Goal: Task Accomplishment & Management: Complete application form

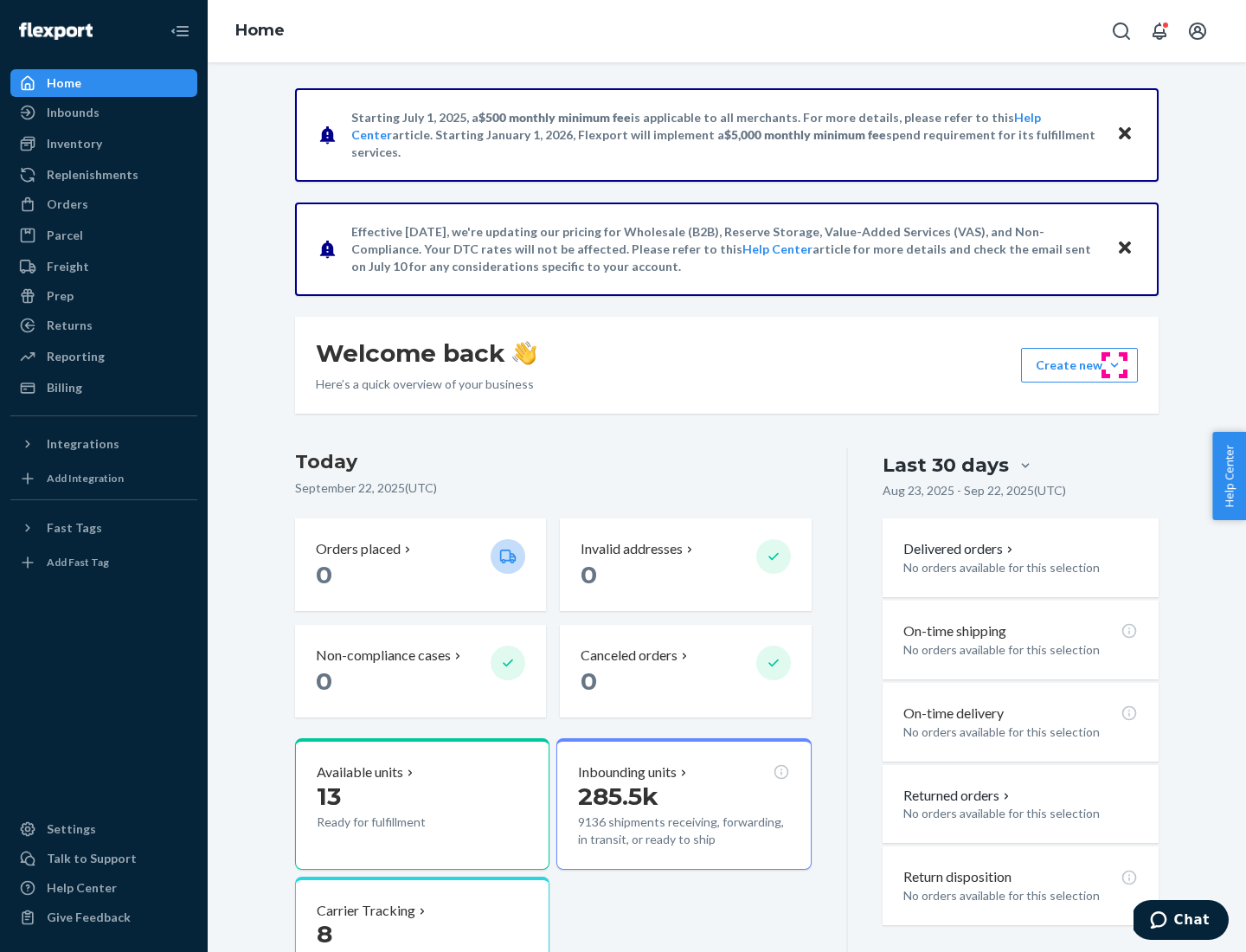
click at [1114, 365] on button "Create new Create new inbound Create new order Create new product" at bounding box center [1079, 365] width 117 height 35
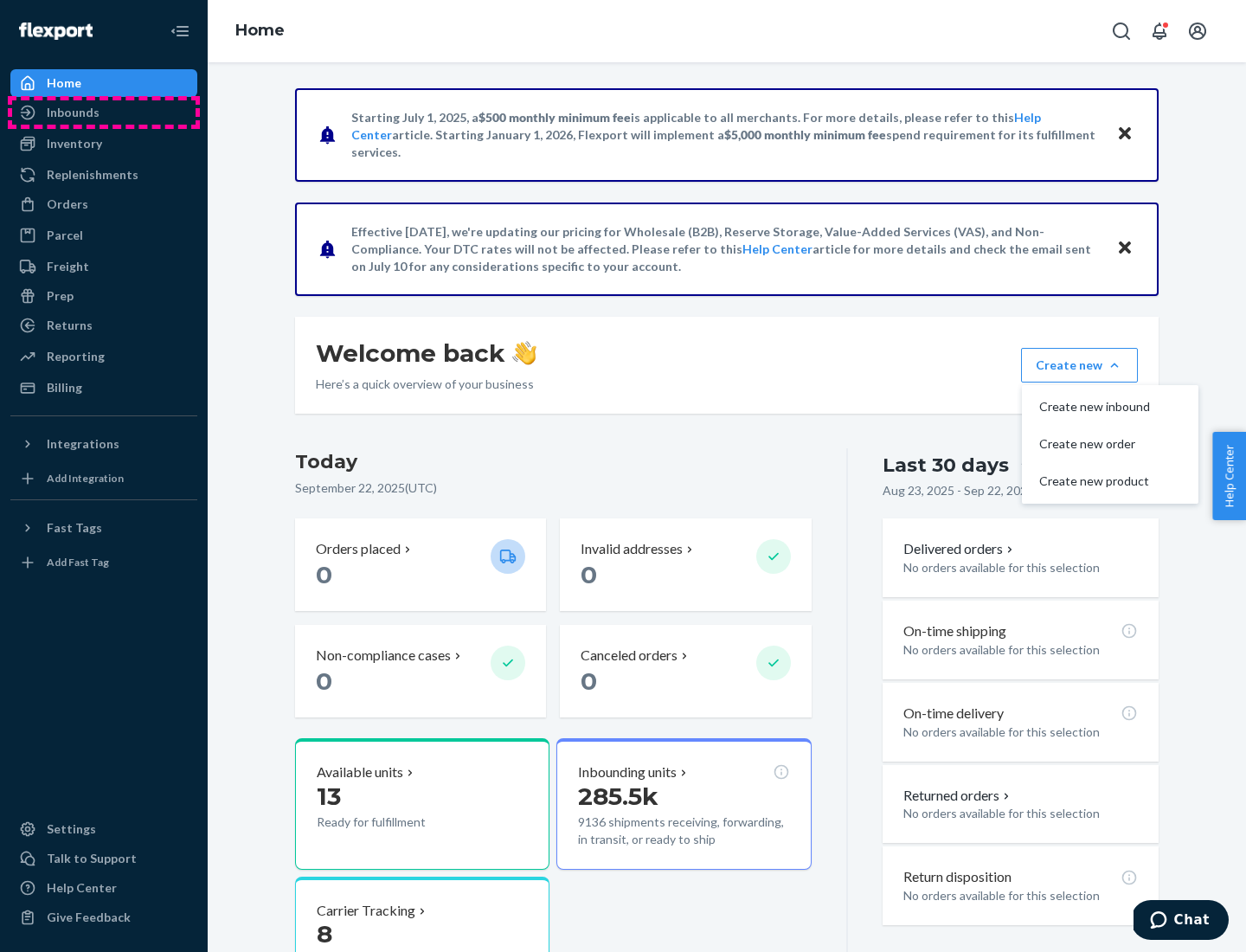
click at [104, 113] on div "Inbounds" at bounding box center [104, 113] width 183 height 24
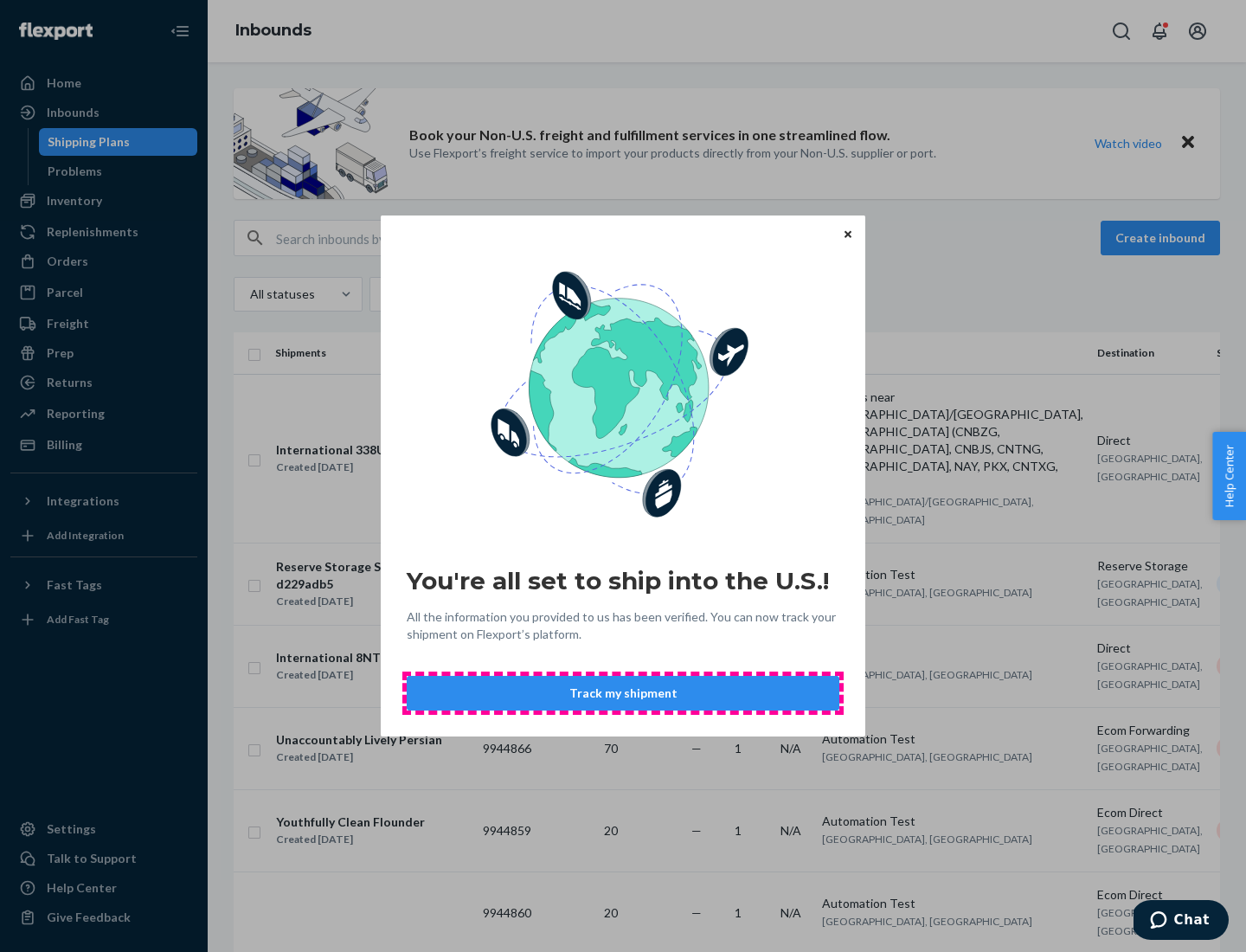
click at [623, 693] on button "Track my shipment" at bounding box center [623, 693] width 433 height 35
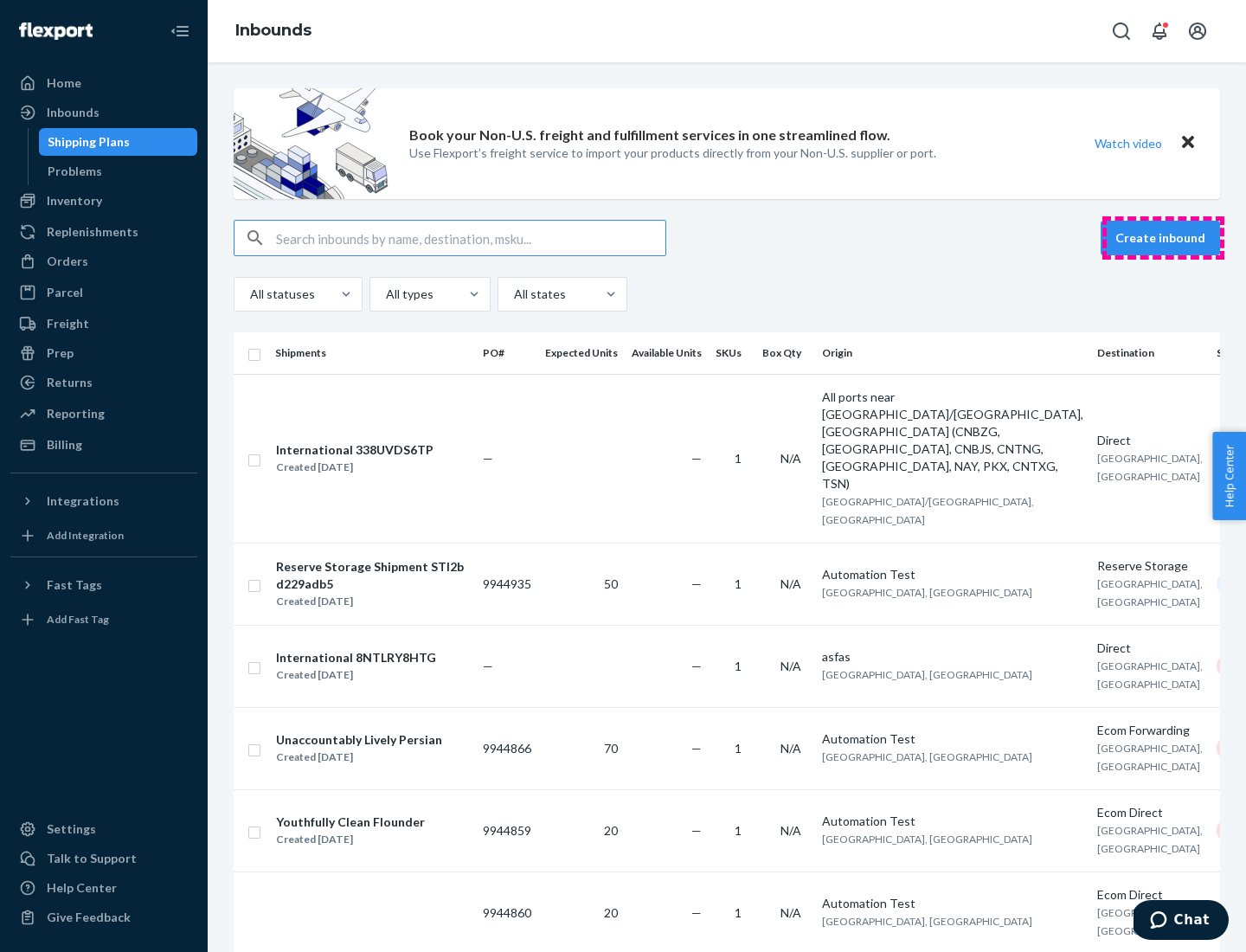
click at [1162, 238] on button "Create inbound" at bounding box center [1160, 237] width 120 height 35
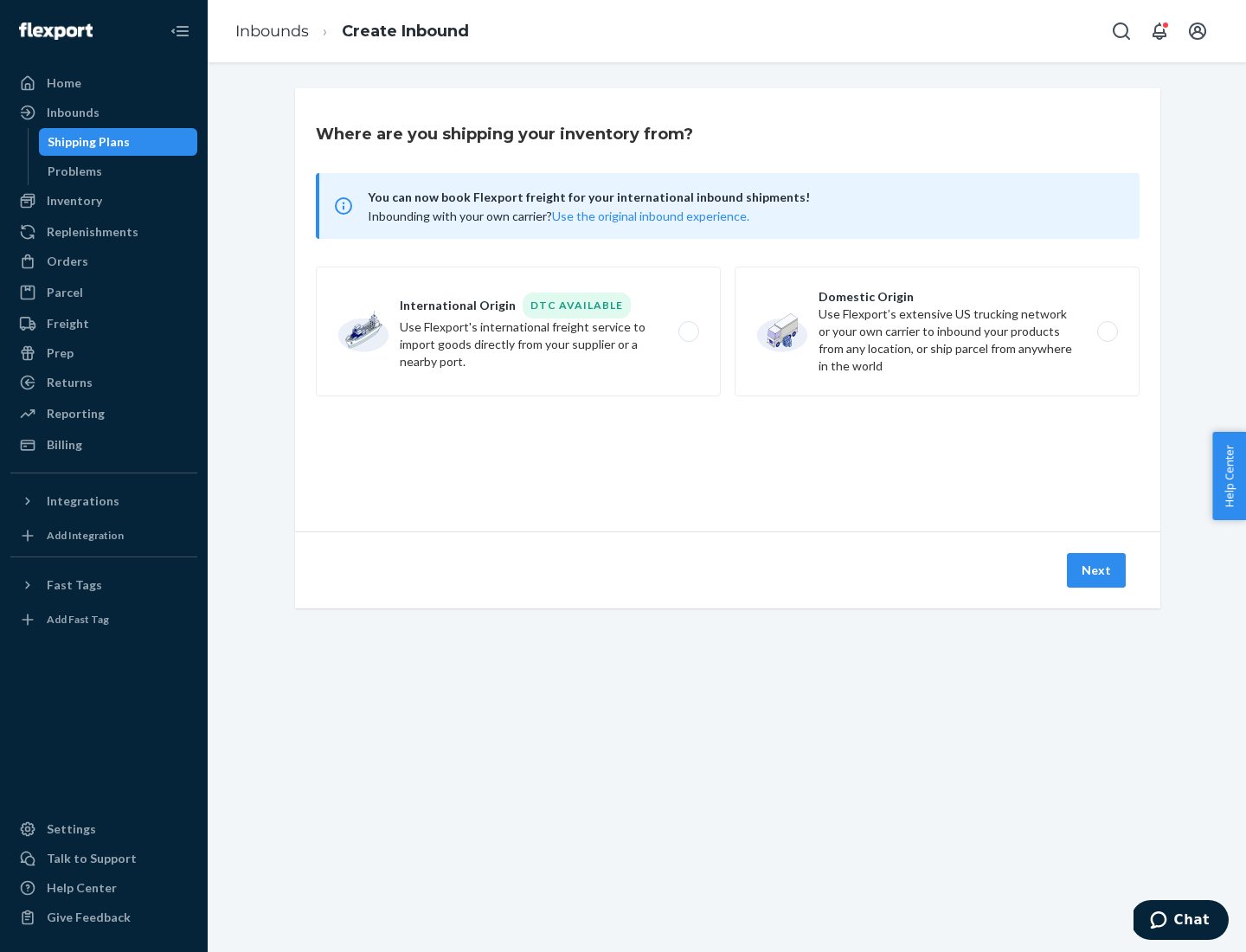
click at [518, 331] on label "International Origin DTC Available Use Flexport's international freight service…" at bounding box center [518, 331] width 405 height 130
click at [688, 331] on input "International Origin DTC Available Use Flexport's international freight service…" at bounding box center [693, 331] width 11 height 11
radio input "true"
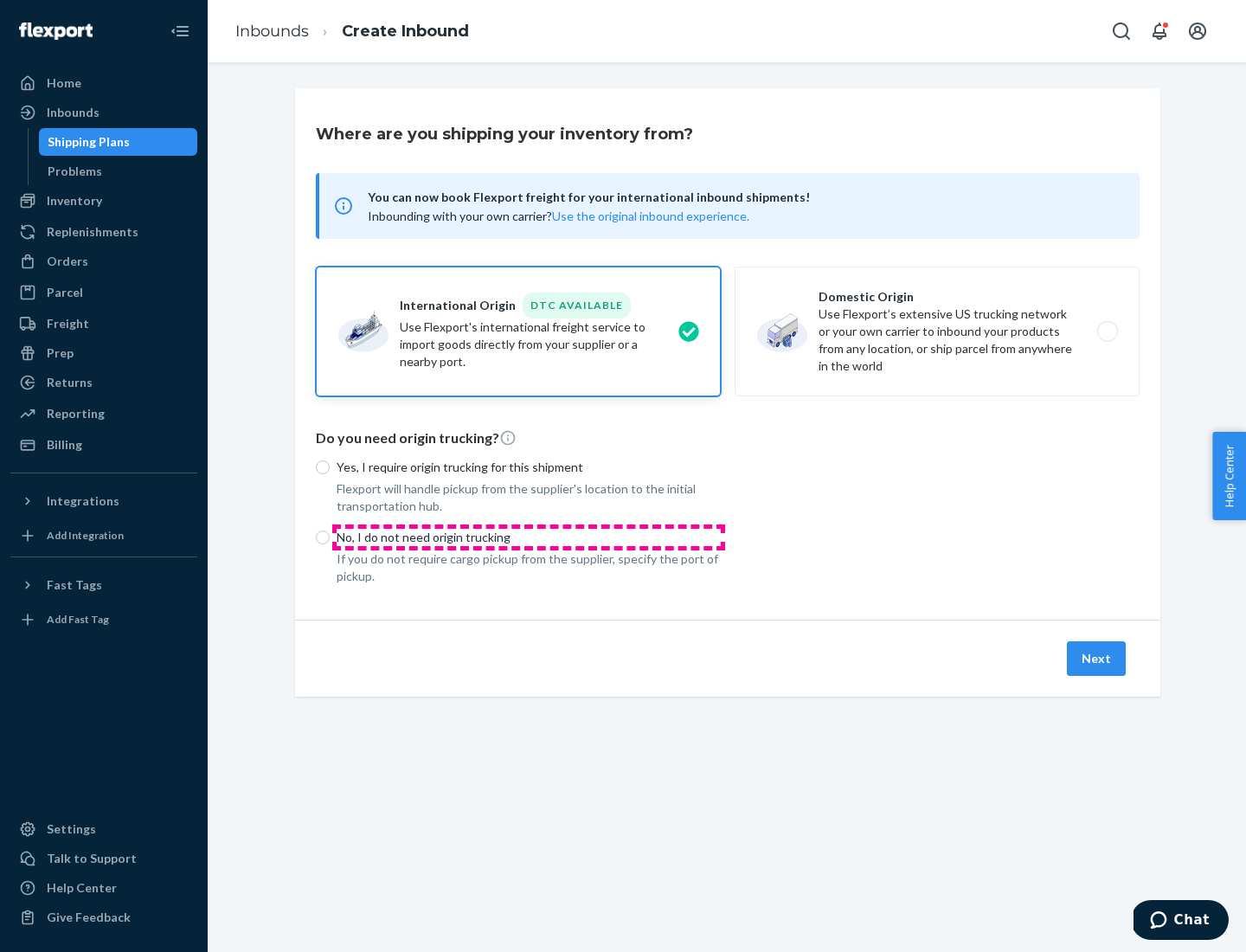
click at [528, 536] on p "No, I do not need origin trucking" at bounding box center [528, 536] width 384 height 17
click at [330, 536] on input "No, I do not need origin trucking" at bounding box center [323, 537] width 14 height 14
radio input "true"
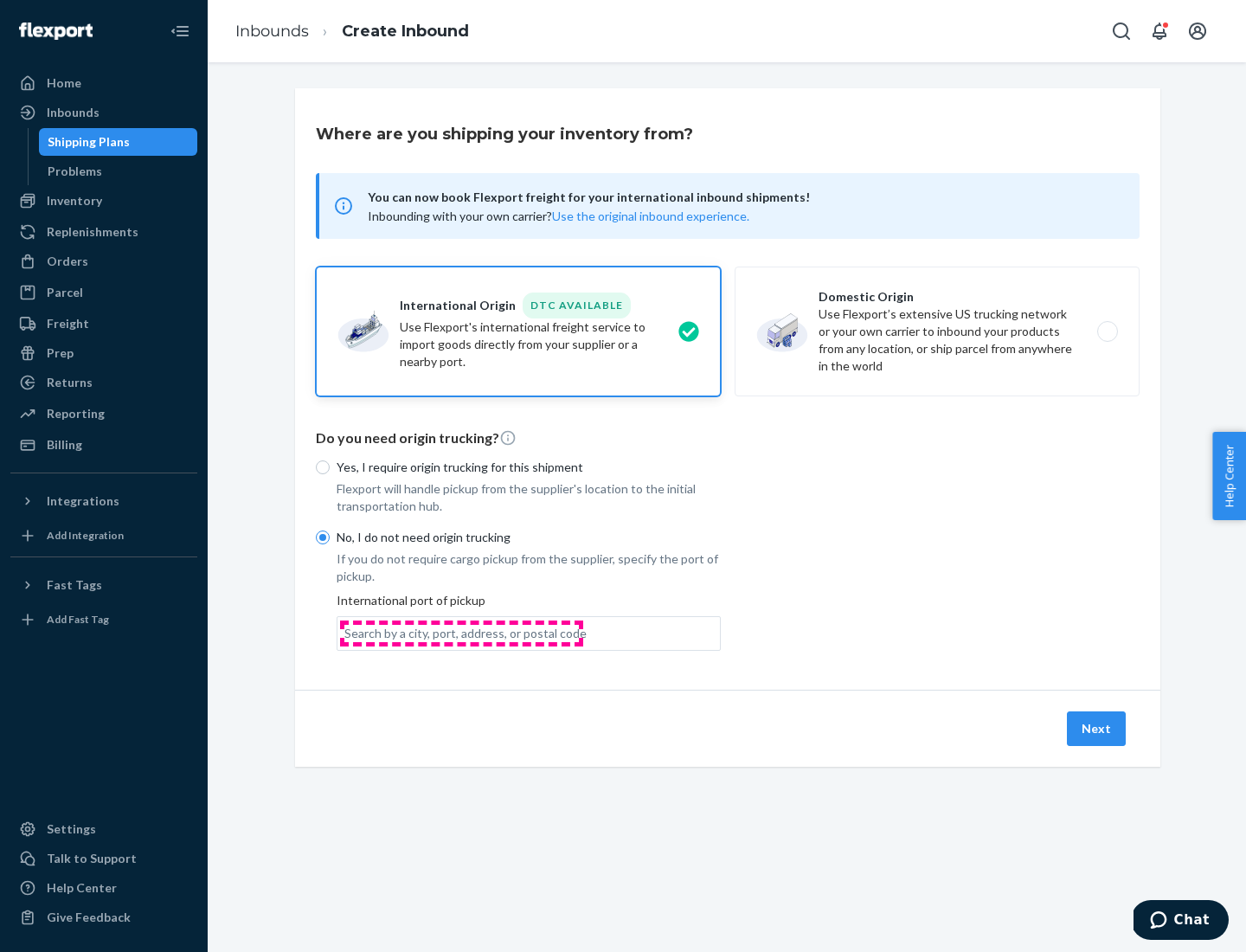
click at [462, 632] on div "Search by a city, port, address, or postal code" at bounding box center [465, 633] width 242 height 17
click at [346, 632] on input "Search by a city, port, address, or postal code" at bounding box center [345, 633] width 2 height 17
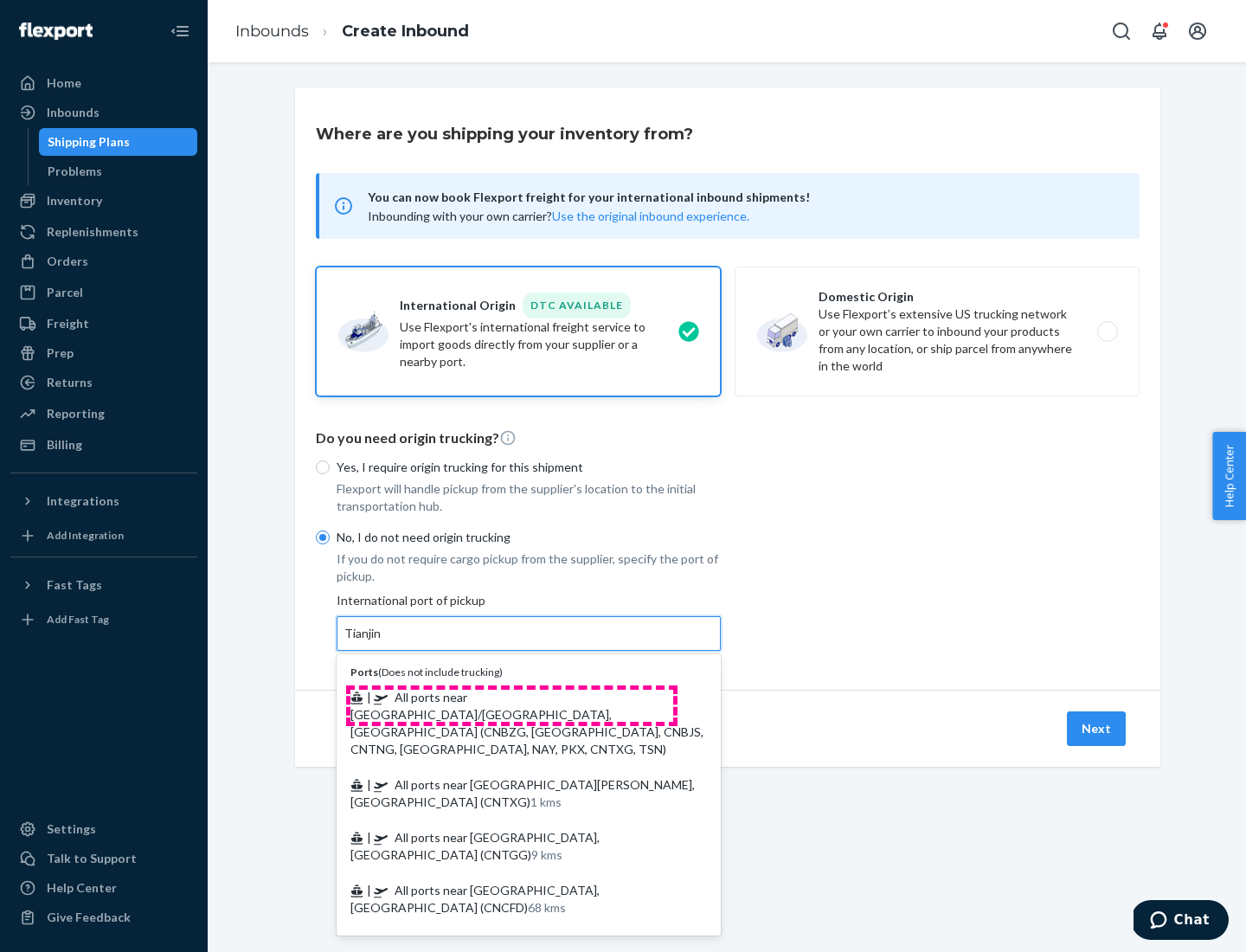
click at [511, 697] on span "| All ports near [GEOGRAPHIC_DATA]/[GEOGRAPHIC_DATA], [GEOGRAPHIC_DATA] (CNBZG,…" at bounding box center [526, 723] width 353 height 67
click at [383, 642] on input "Tianjin" at bounding box center [363, 633] width 38 height 17
type input "All ports near [GEOGRAPHIC_DATA]/[GEOGRAPHIC_DATA], [GEOGRAPHIC_DATA] (CNBZG, […"
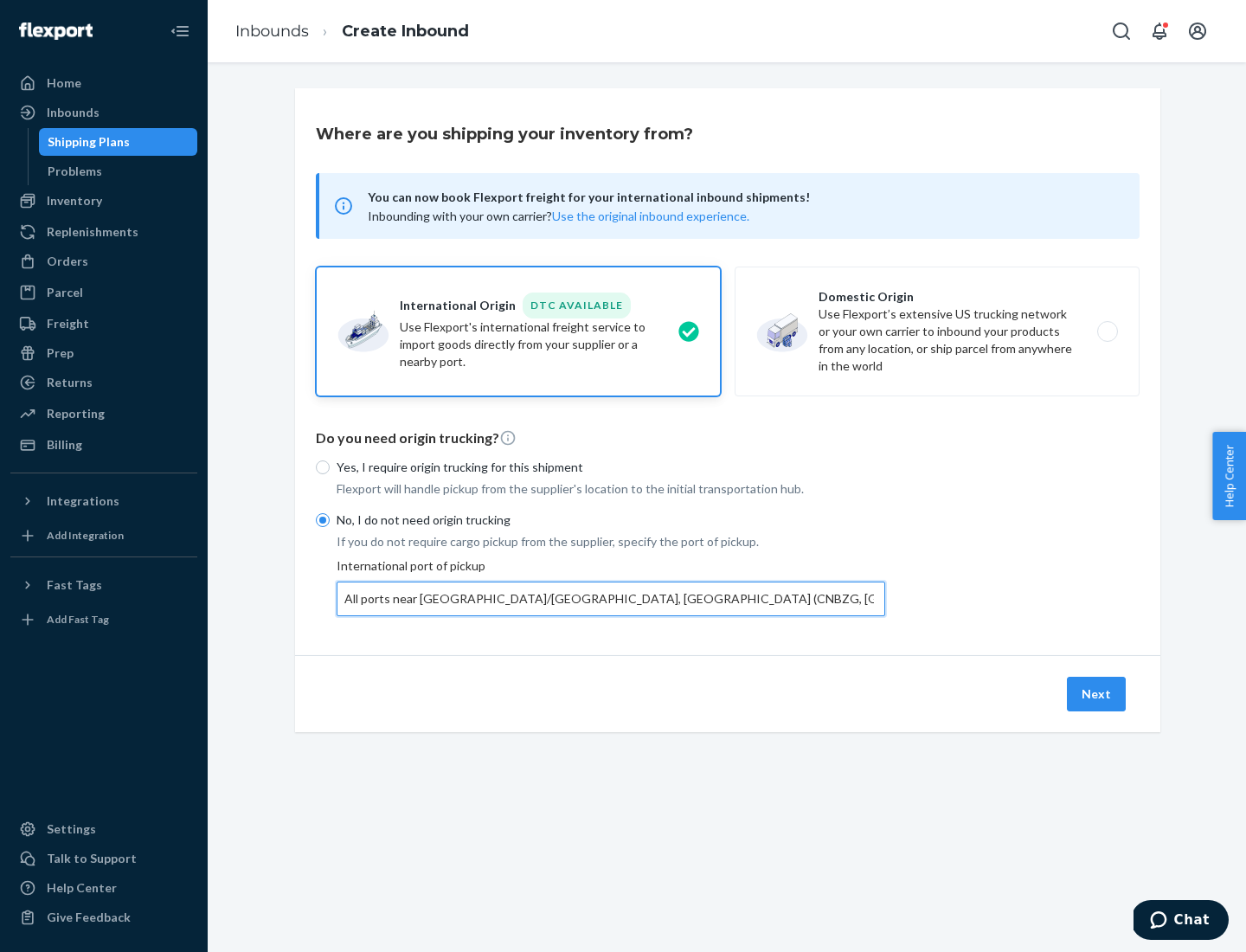
click at [1096, 693] on button "Next" at bounding box center [1095, 694] width 59 height 35
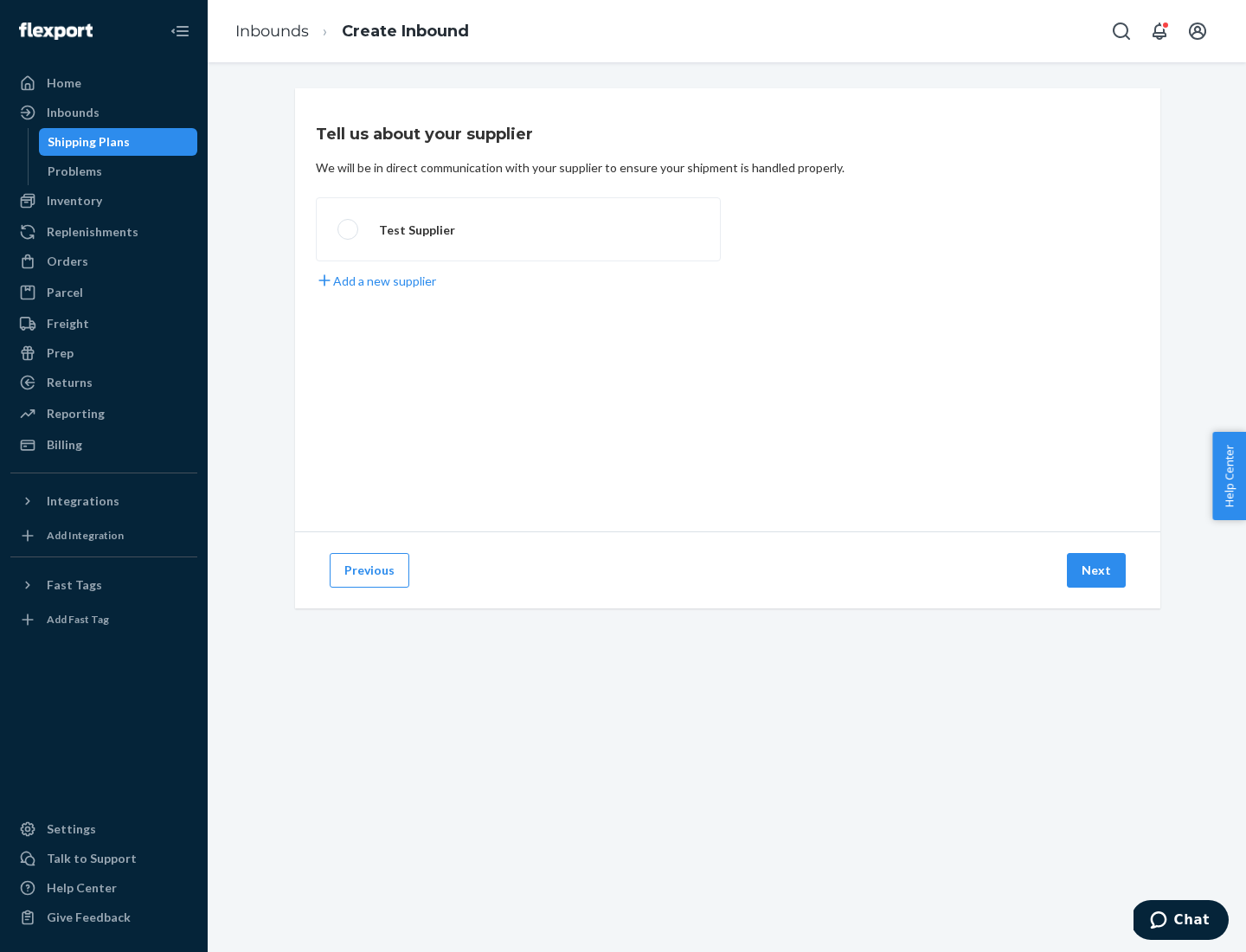
click at [518, 229] on label "Test Supplier" at bounding box center [518, 229] width 405 height 64
click at [349, 229] on input "Test Supplier" at bounding box center [342, 229] width 11 height 11
radio input "true"
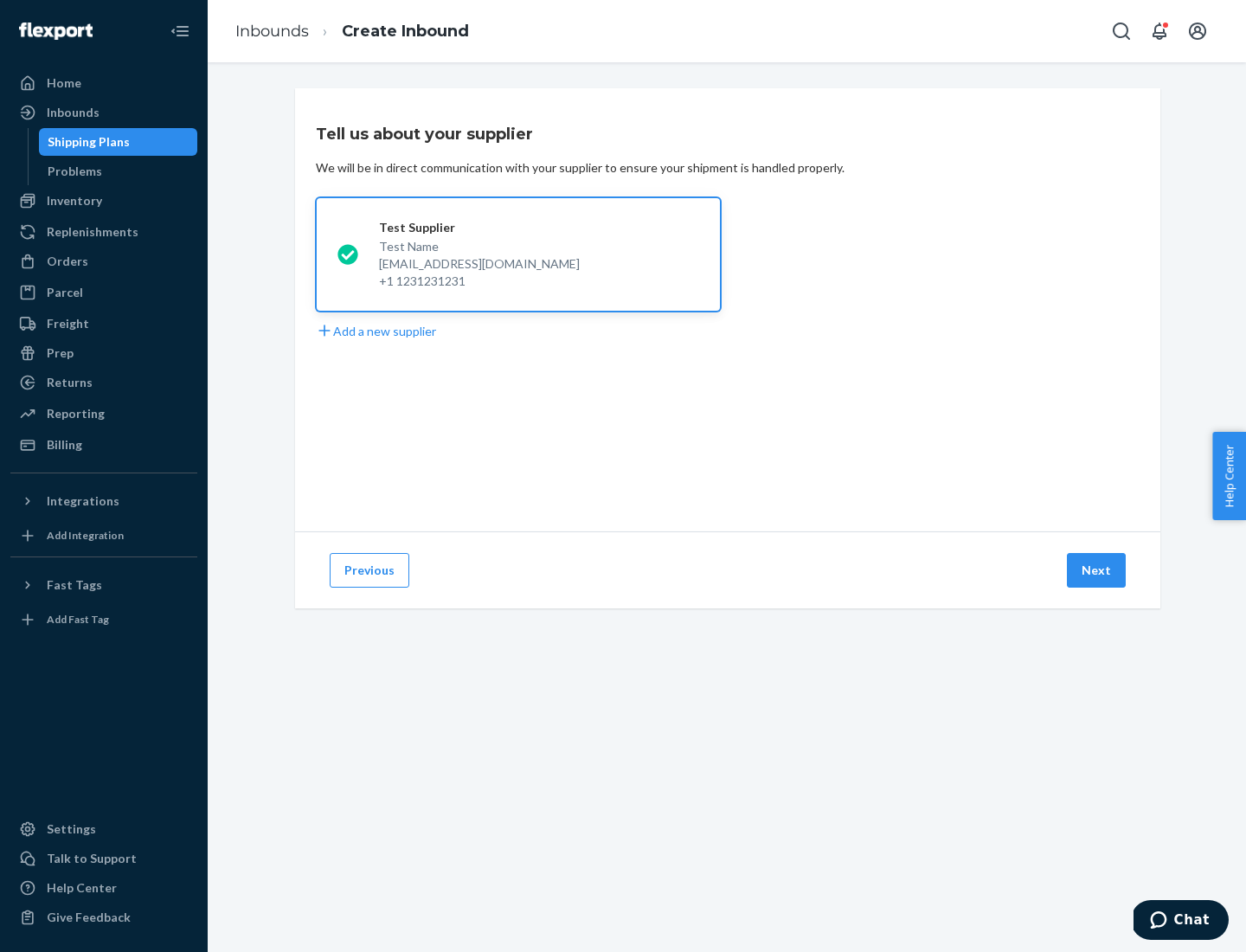
click at [1096, 570] on button "Next" at bounding box center [1095, 570] width 59 height 35
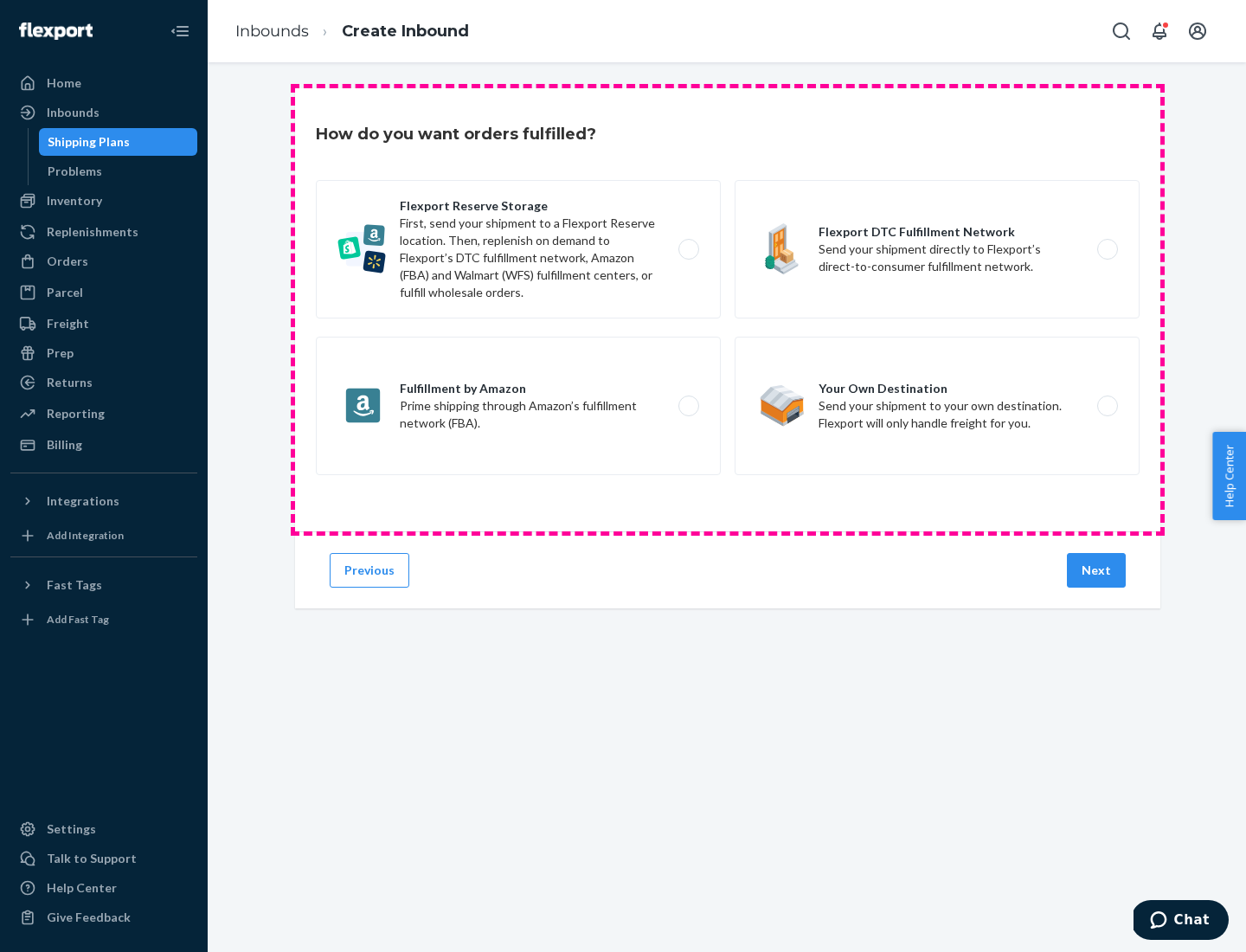
click at [728, 310] on div "Flexport Reserve Storage First, send your shipment to a Flexport Reserve locati…" at bounding box center [728, 330] width 823 height 299
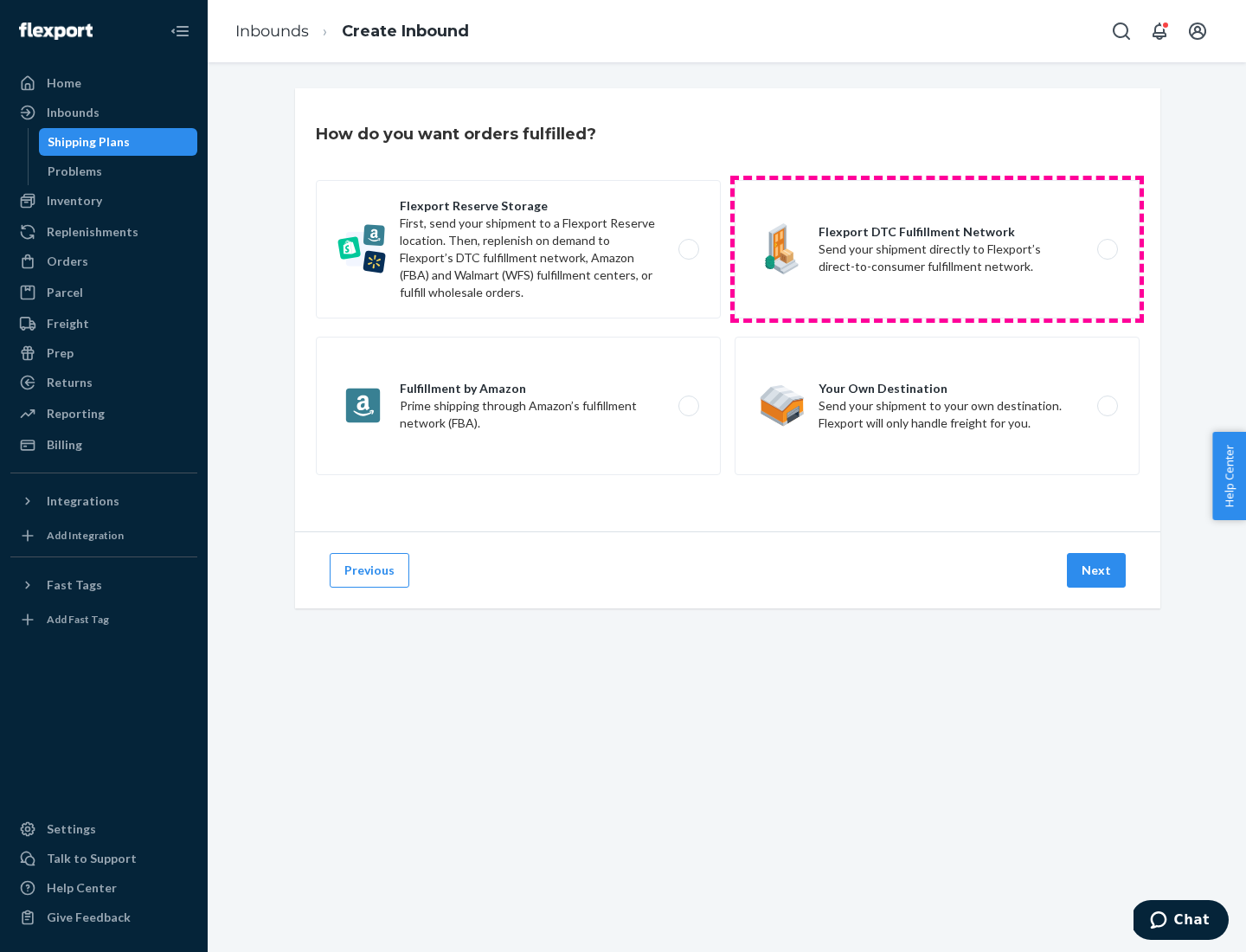
click at [937, 249] on label "Flexport DTC Fulfillment Network Send your shipment directly to Flexport’s dire…" at bounding box center [937, 249] width 405 height 139
click at [1106, 249] on input "Flexport DTC Fulfillment Network Send your shipment directly to Flexport’s dire…" at bounding box center [1111, 249] width 11 height 11
radio input "true"
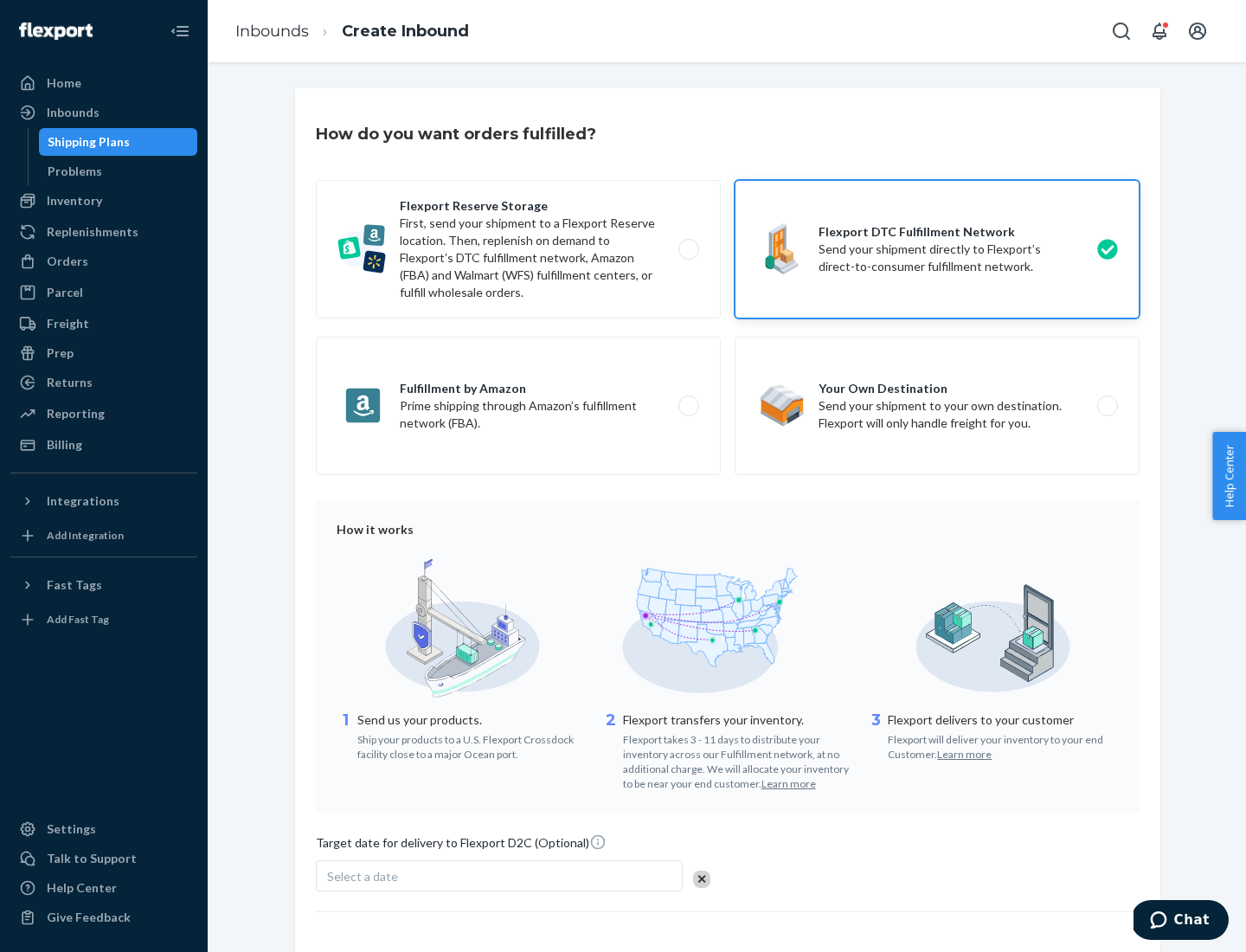
scroll to position [128, 0]
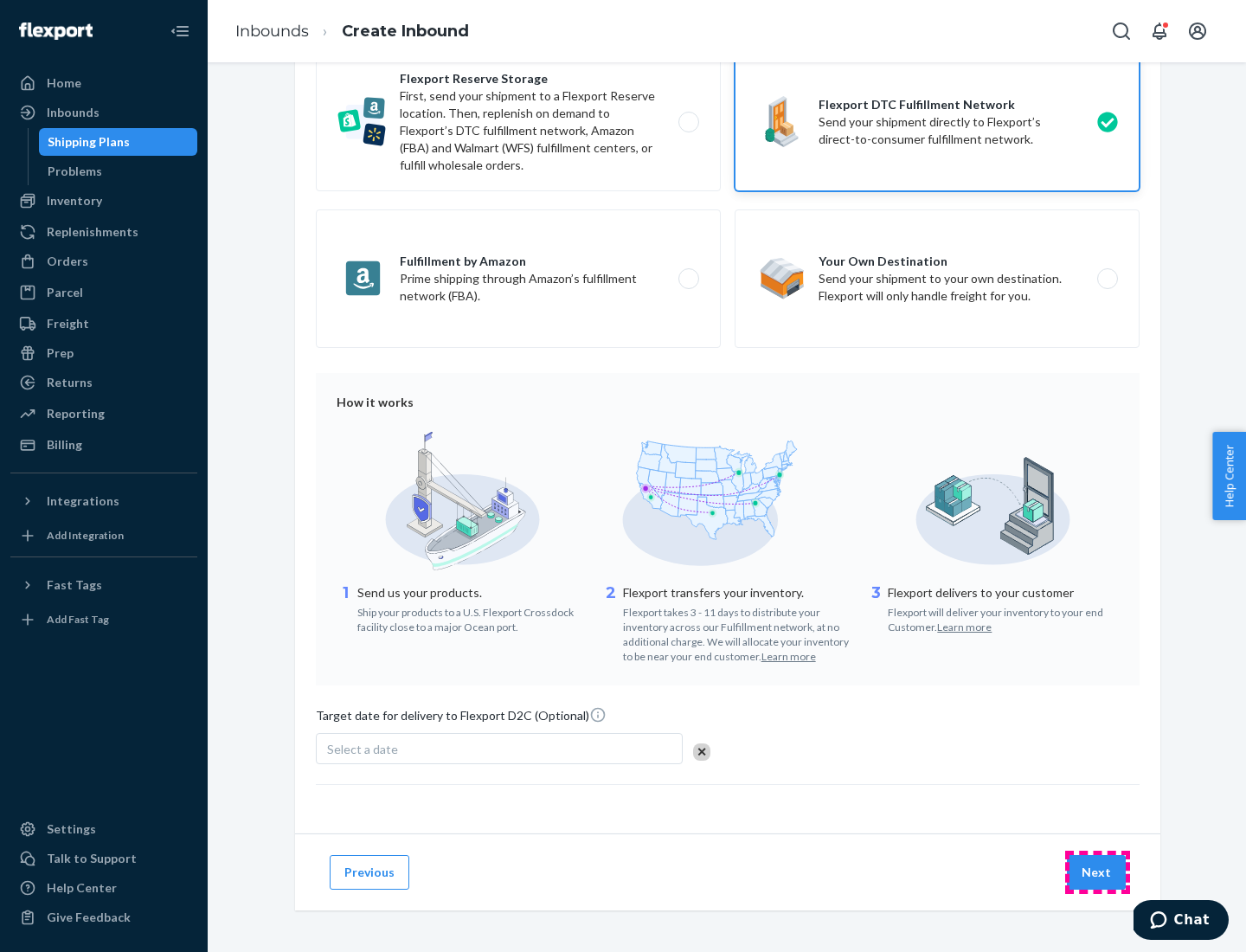
click at [1096, 871] on button "Next" at bounding box center [1095, 871] width 59 height 35
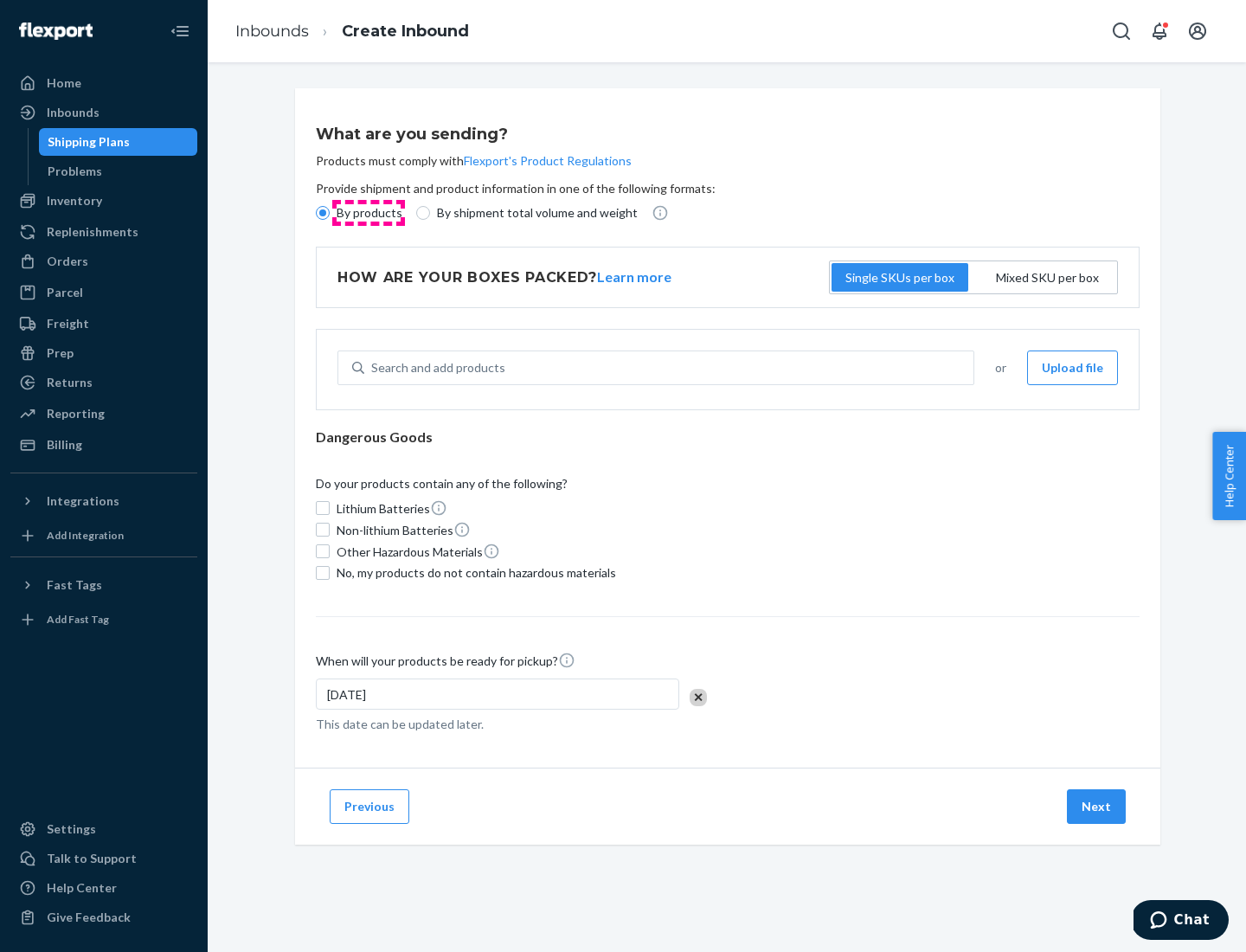
click at [368, 212] on p "By products" at bounding box center [370, 212] width 66 height 17
click at [330, 212] on input "By products" at bounding box center [323, 213] width 14 height 14
click at [436, 368] on div "Search and add products" at bounding box center [438, 367] width 135 height 17
click at [373, 368] on input "Search and add products" at bounding box center [372, 367] width 2 height 17
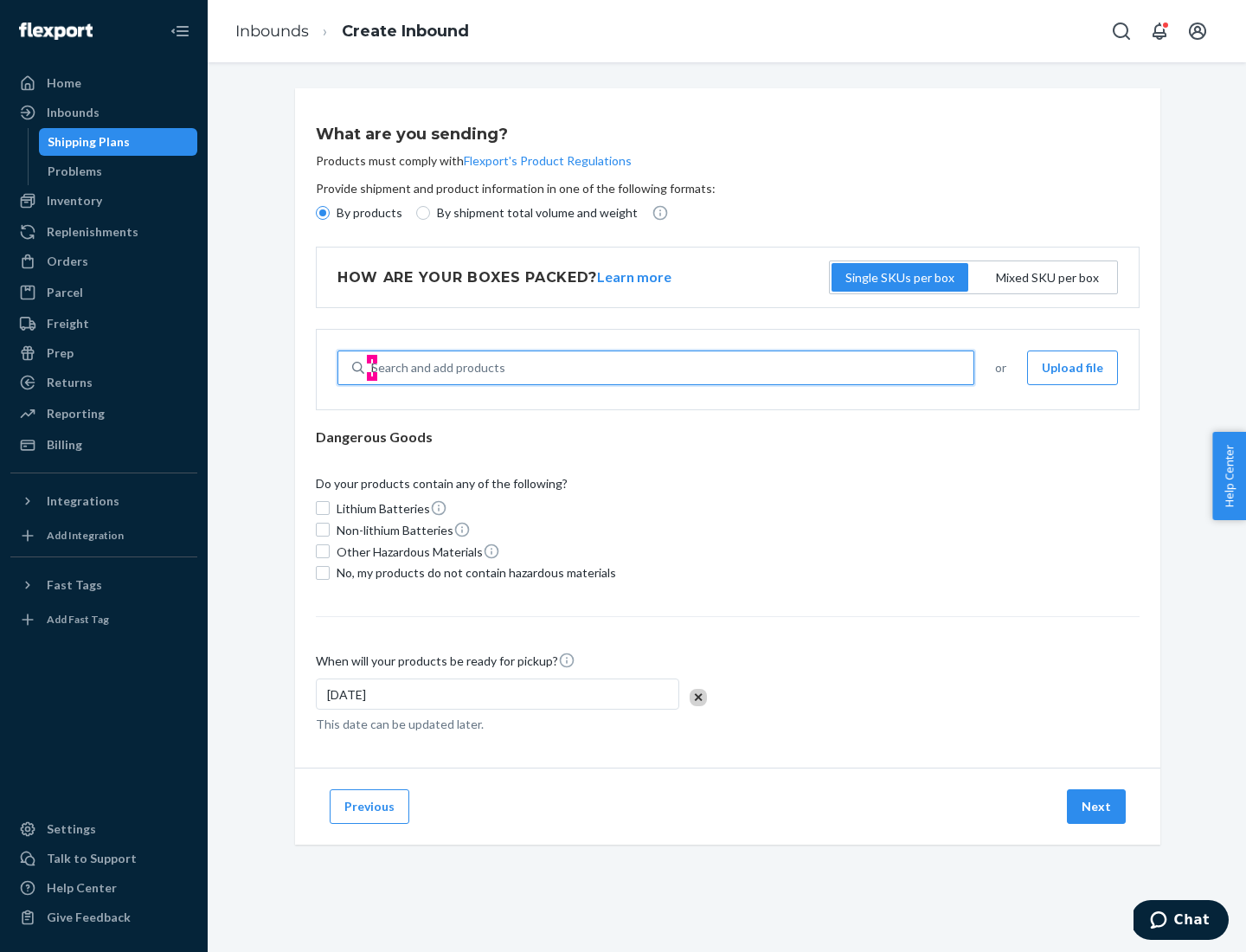
type input "basic"
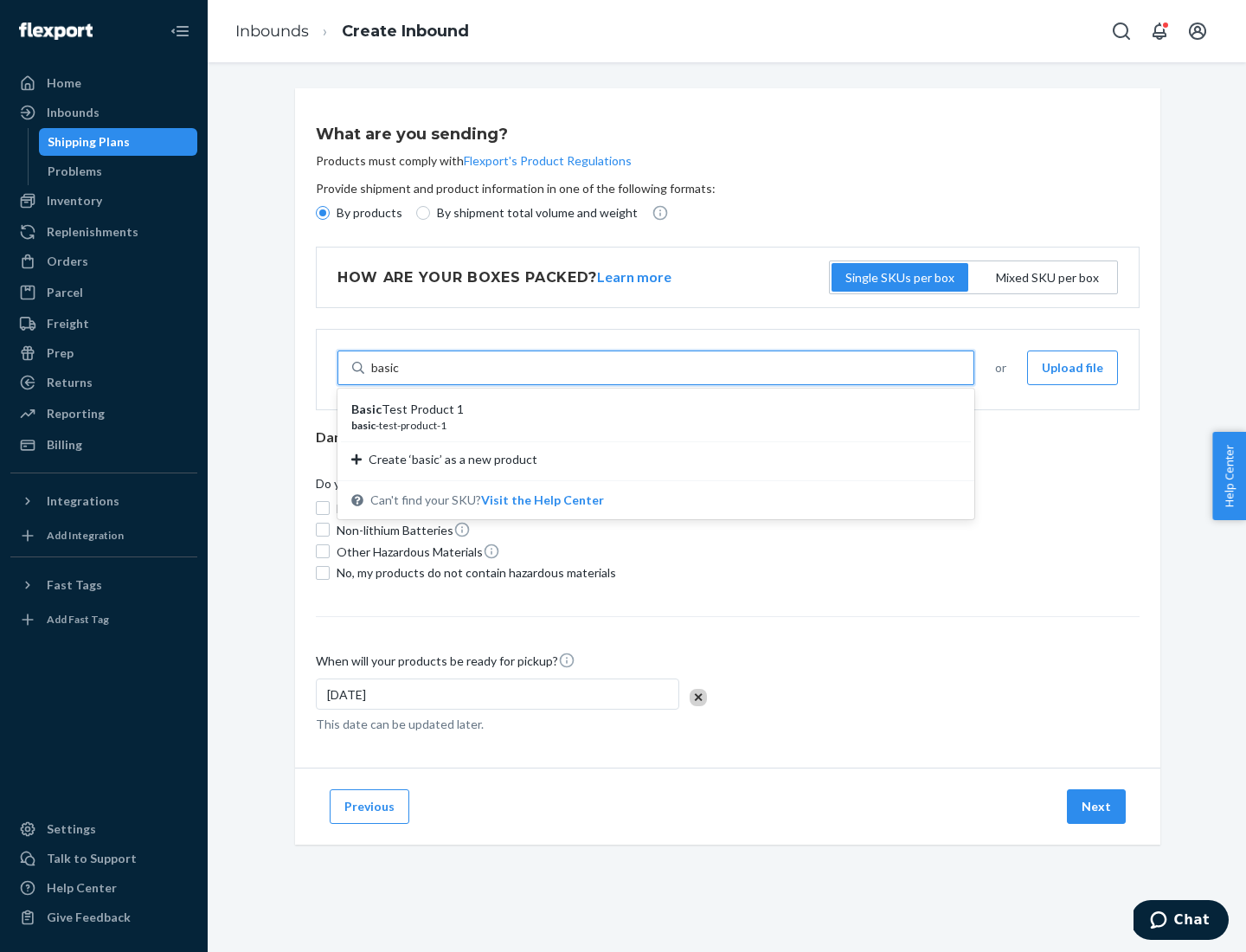
click at [650, 409] on div "Basic Test Product 1" at bounding box center [648, 409] width 595 height 17
click at [400, 376] on input "basic" at bounding box center [385, 367] width 29 height 17
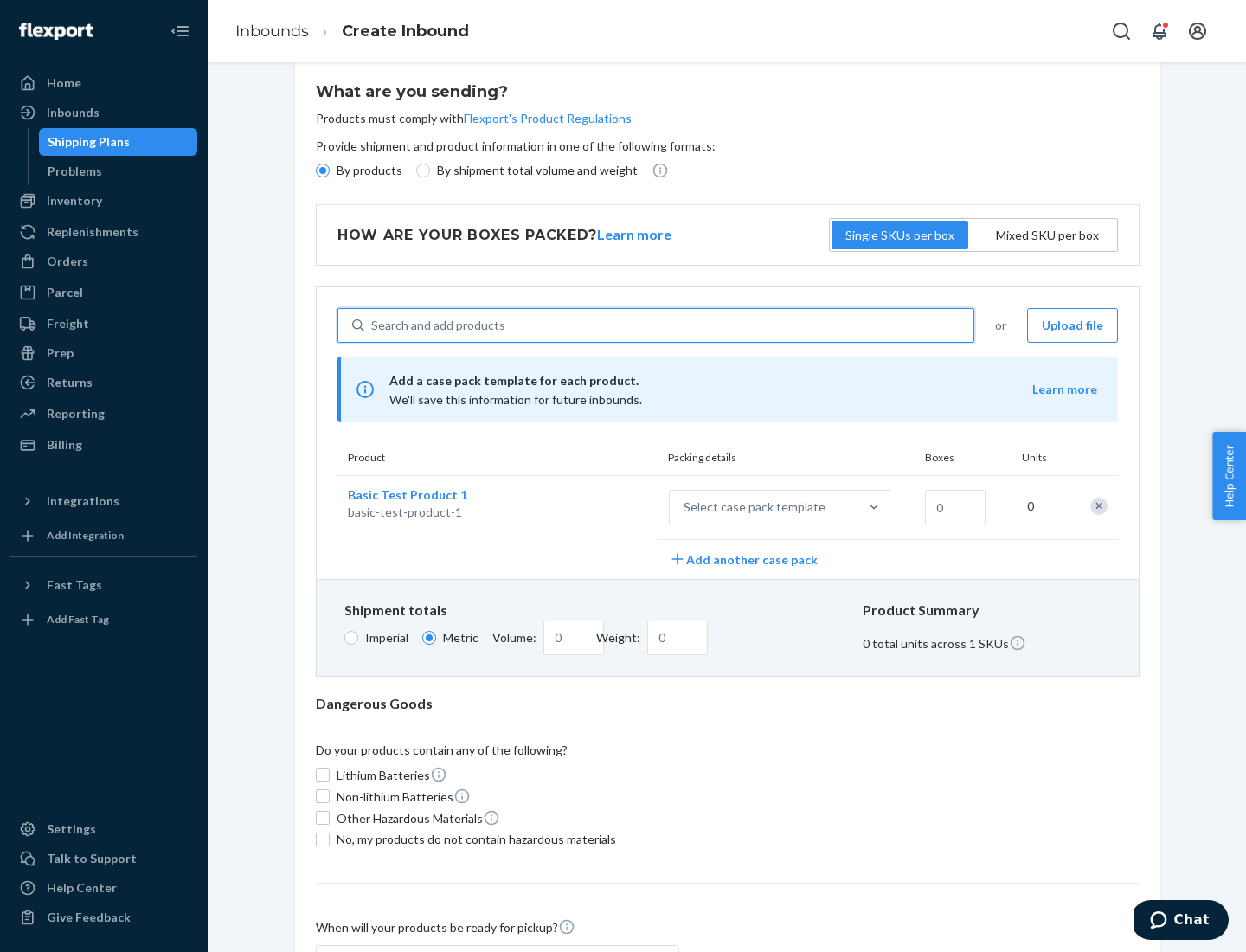
click at [751, 507] on div "Select case pack template" at bounding box center [755, 506] width 142 height 17
click at [598, 507] on input "Select case pack template" at bounding box center [598, 507] width 0 height 0
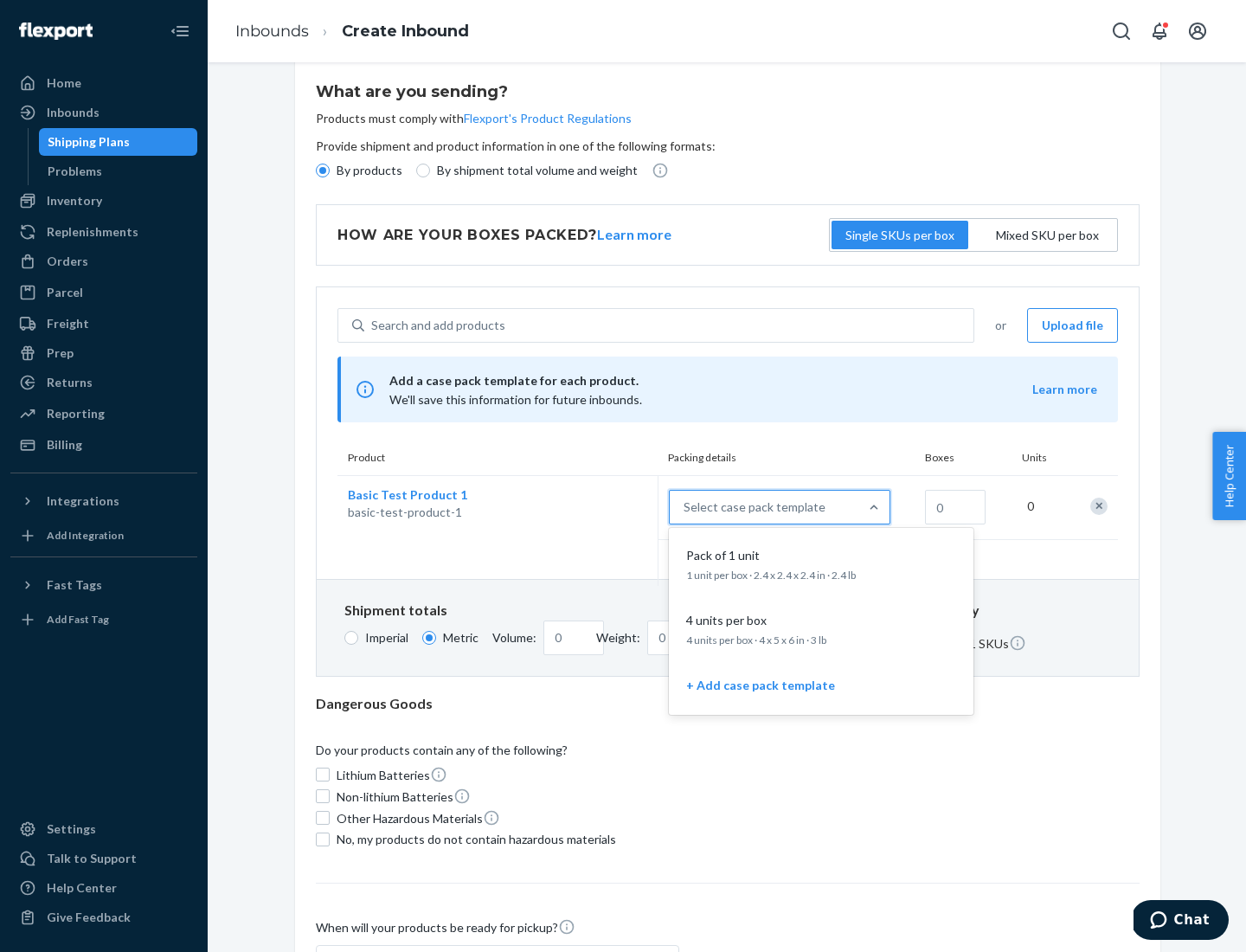
scroll to position [100, 0]
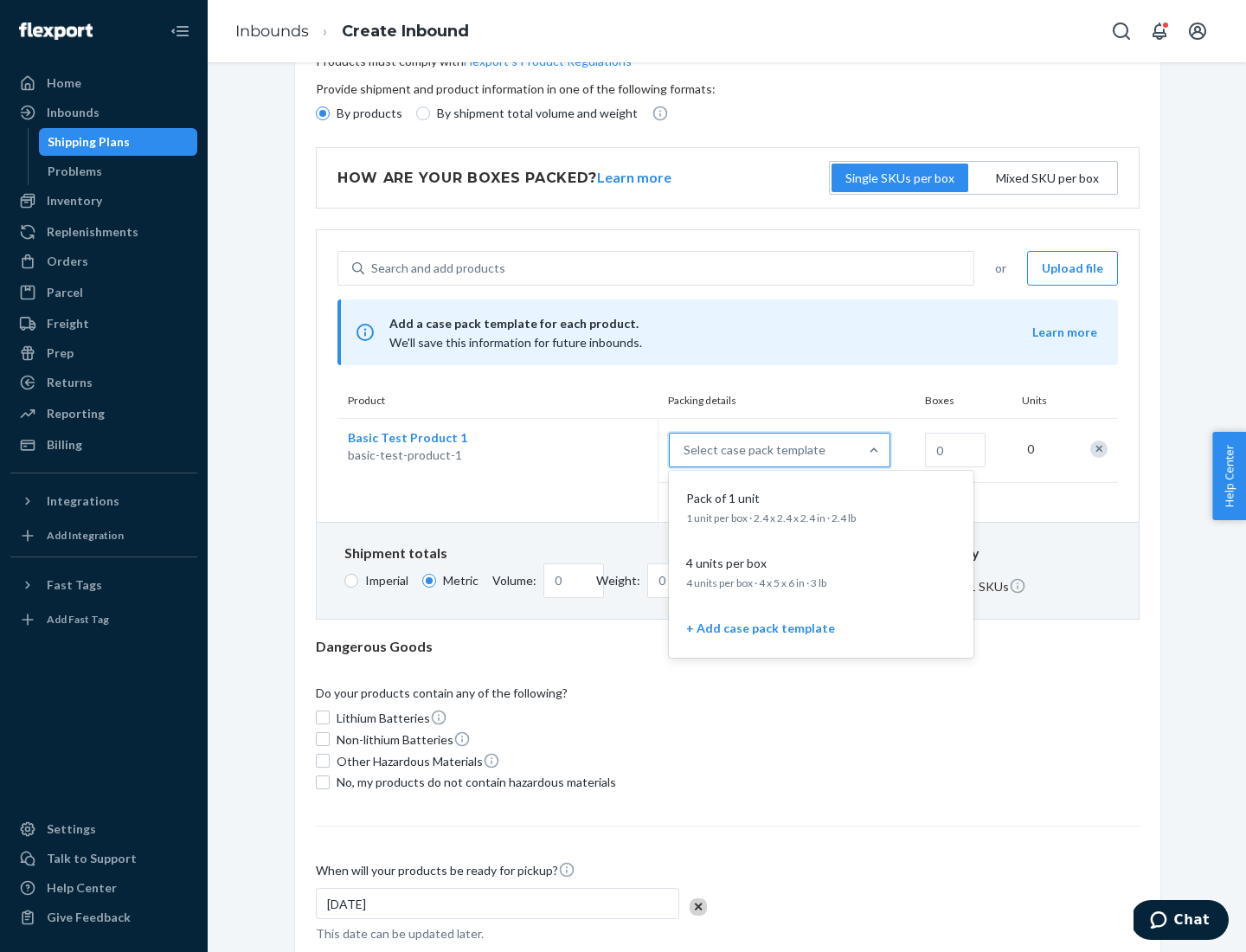
click at [821, 506] on div "Pack of 1 unit" at bounding box center [817, 497] width 277 height 17
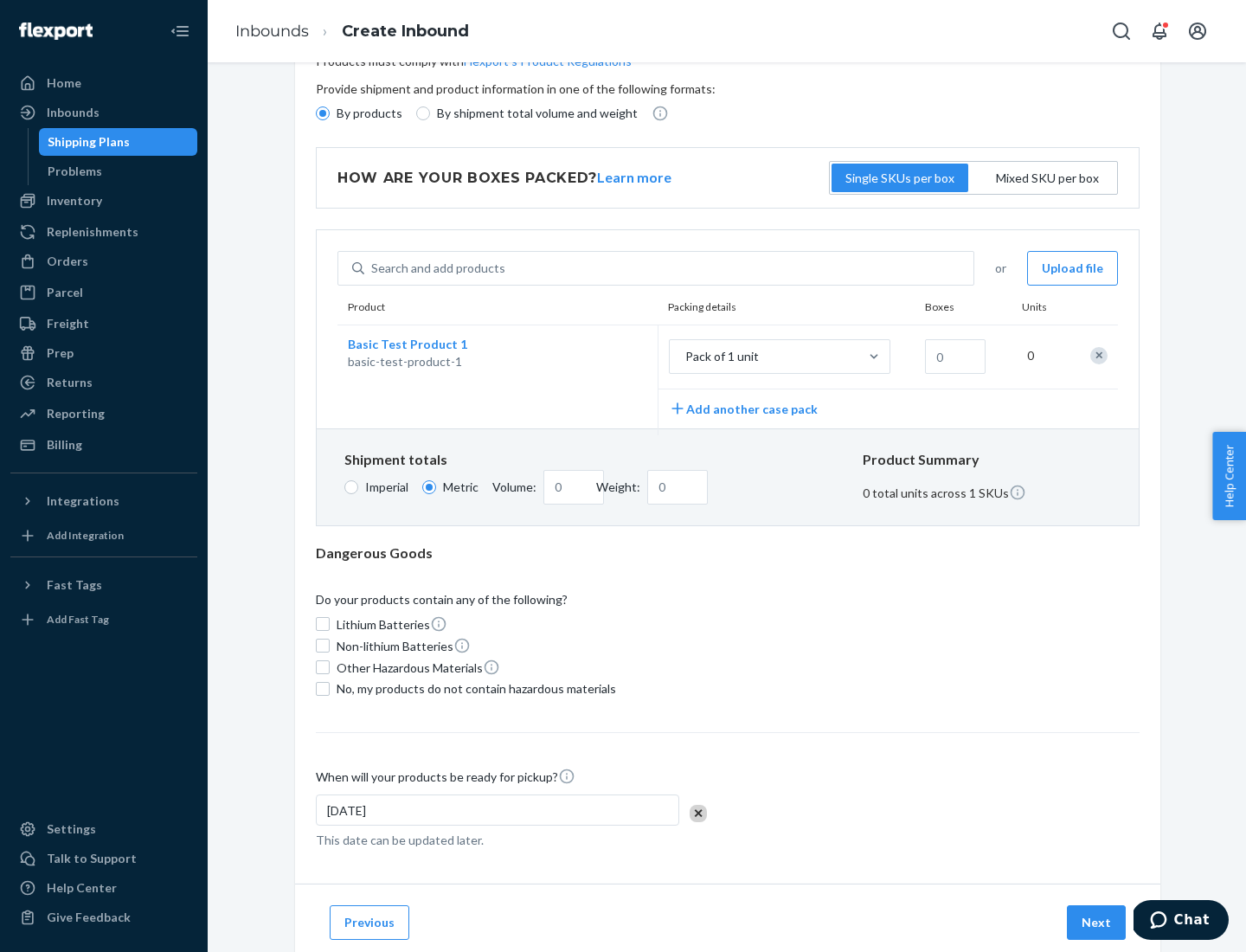
scroll to position [0, 0]
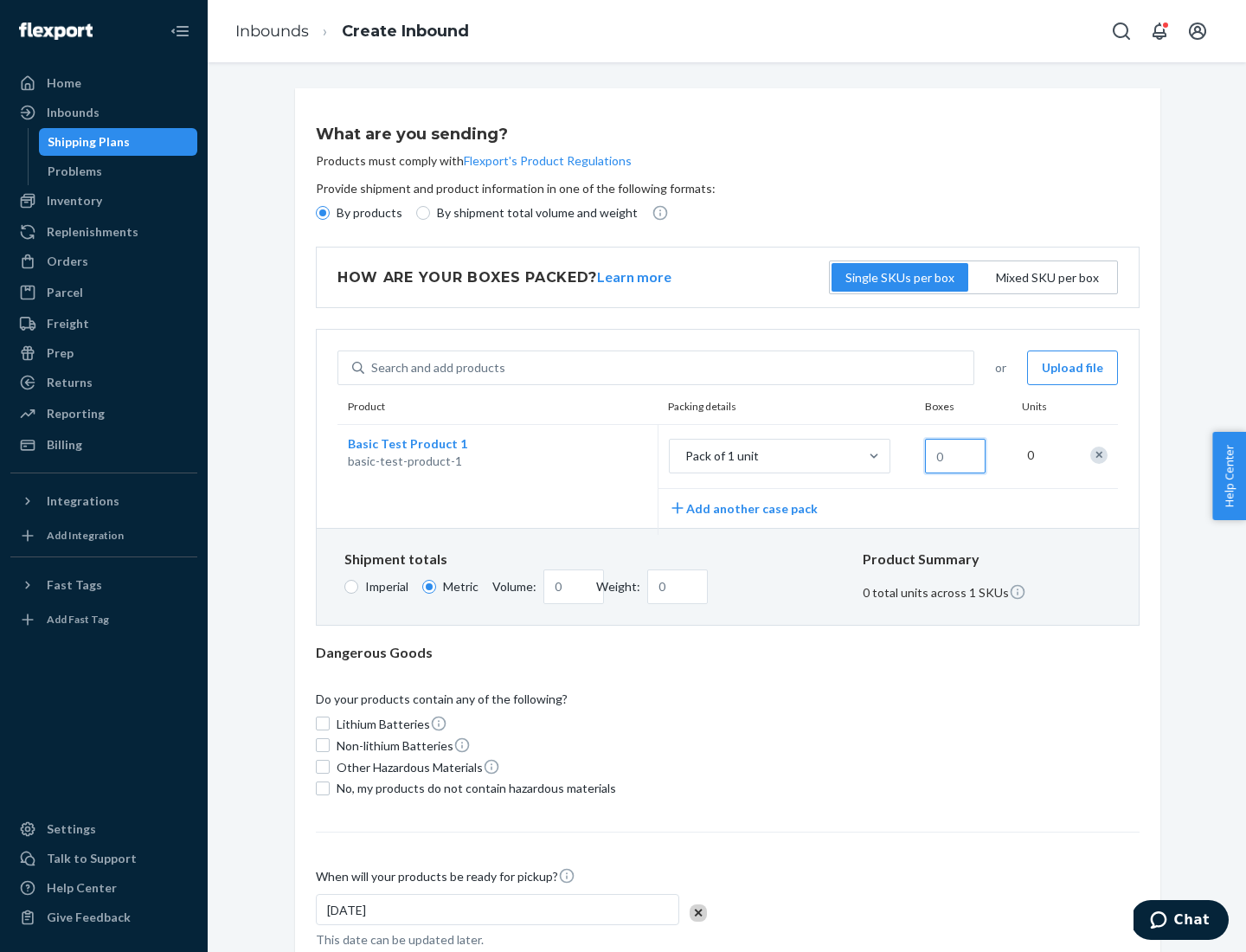
type input "1.09"
type input "1"
type input "10.89"
type input "10"
type input "0.02"
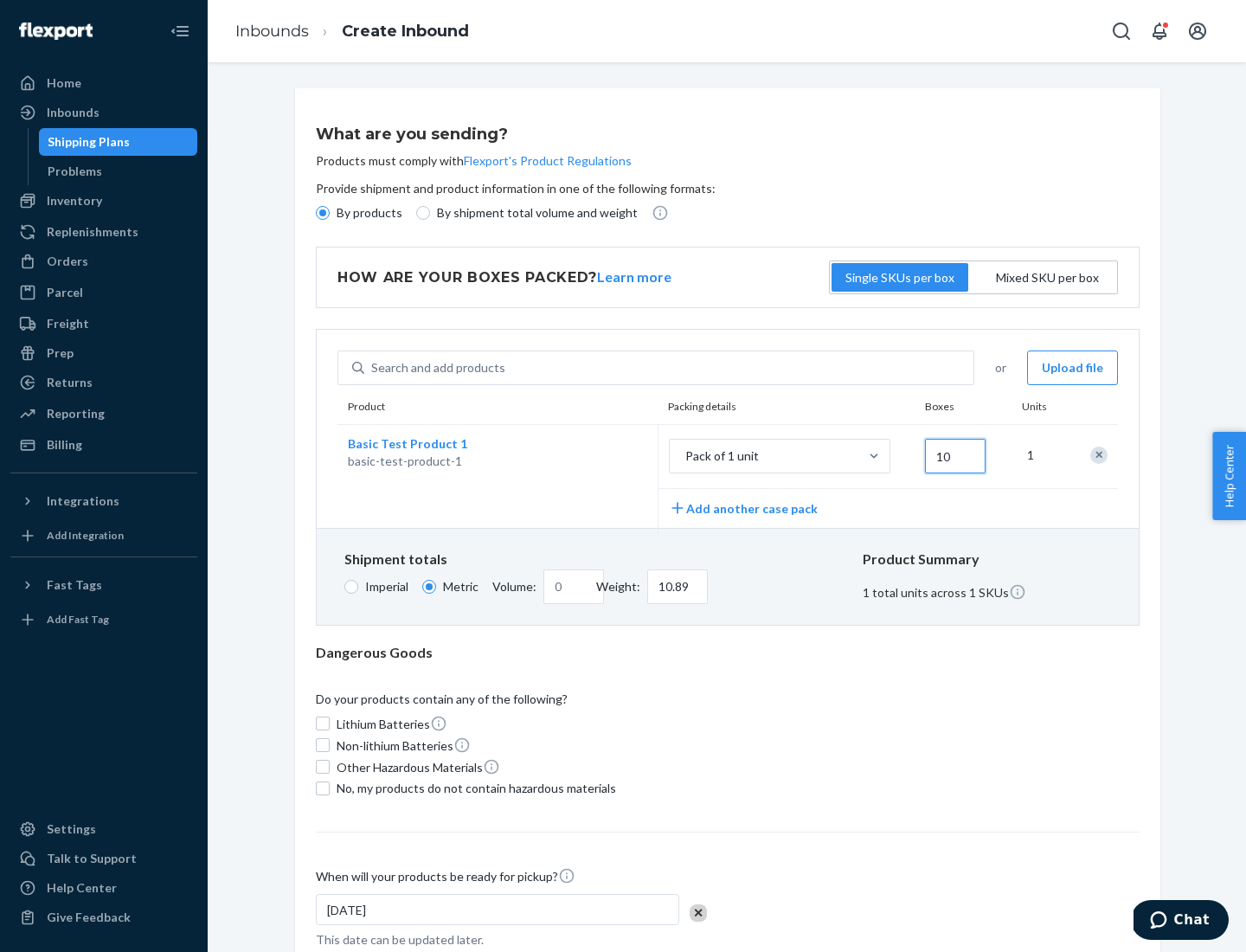
type input "108.86"
type input "100"
type input "0.23"
type input "1088.62"
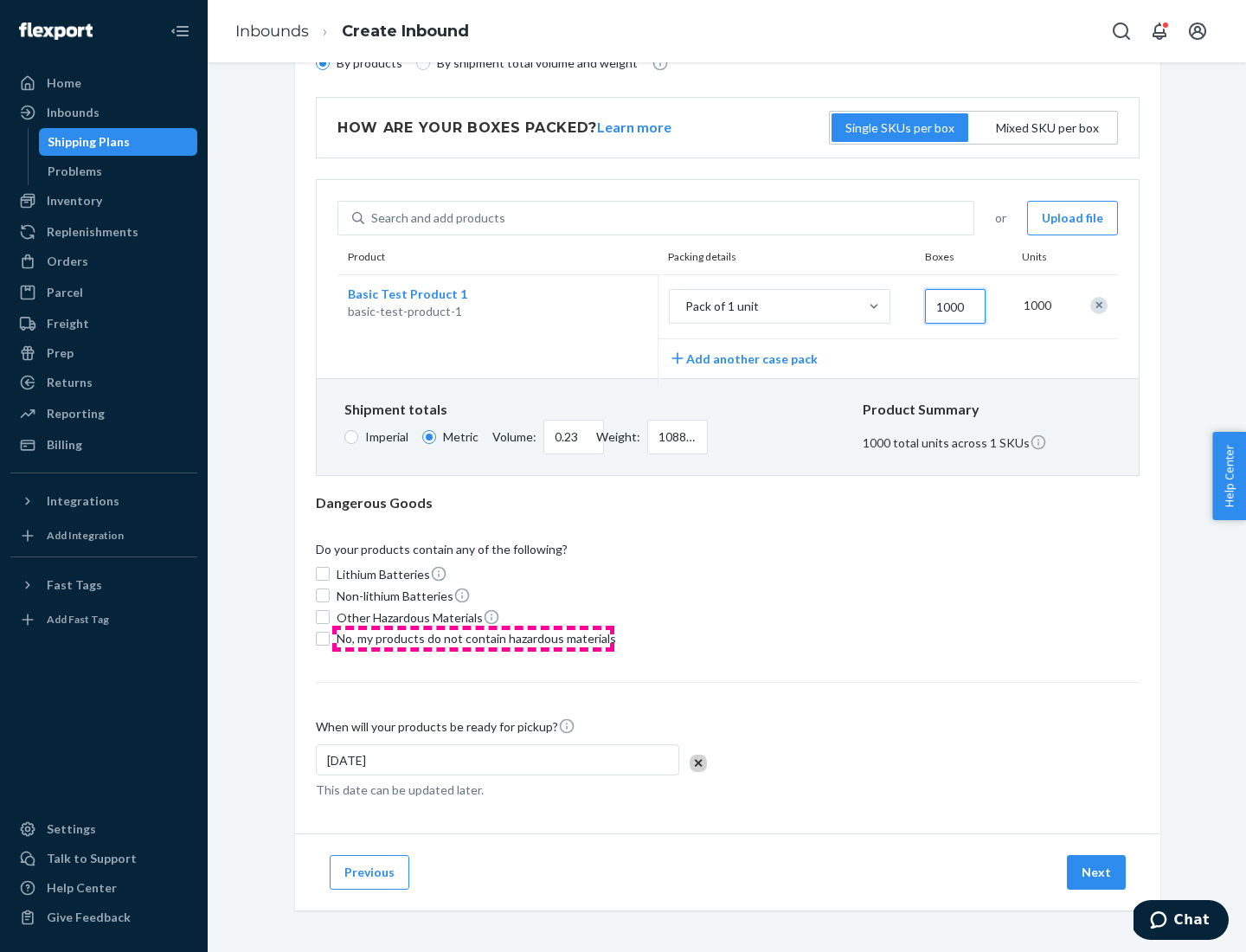
type input "1000"
click at [473, 638] on span "No, my products do not contain hazardous materials" at bounding box center [476, 638] width 279 height 17
click at [330, 638] on input "No, my products do not contain hazardous materials" at bounding box center [323, 638] width 14 height 14
checkbox input "true"
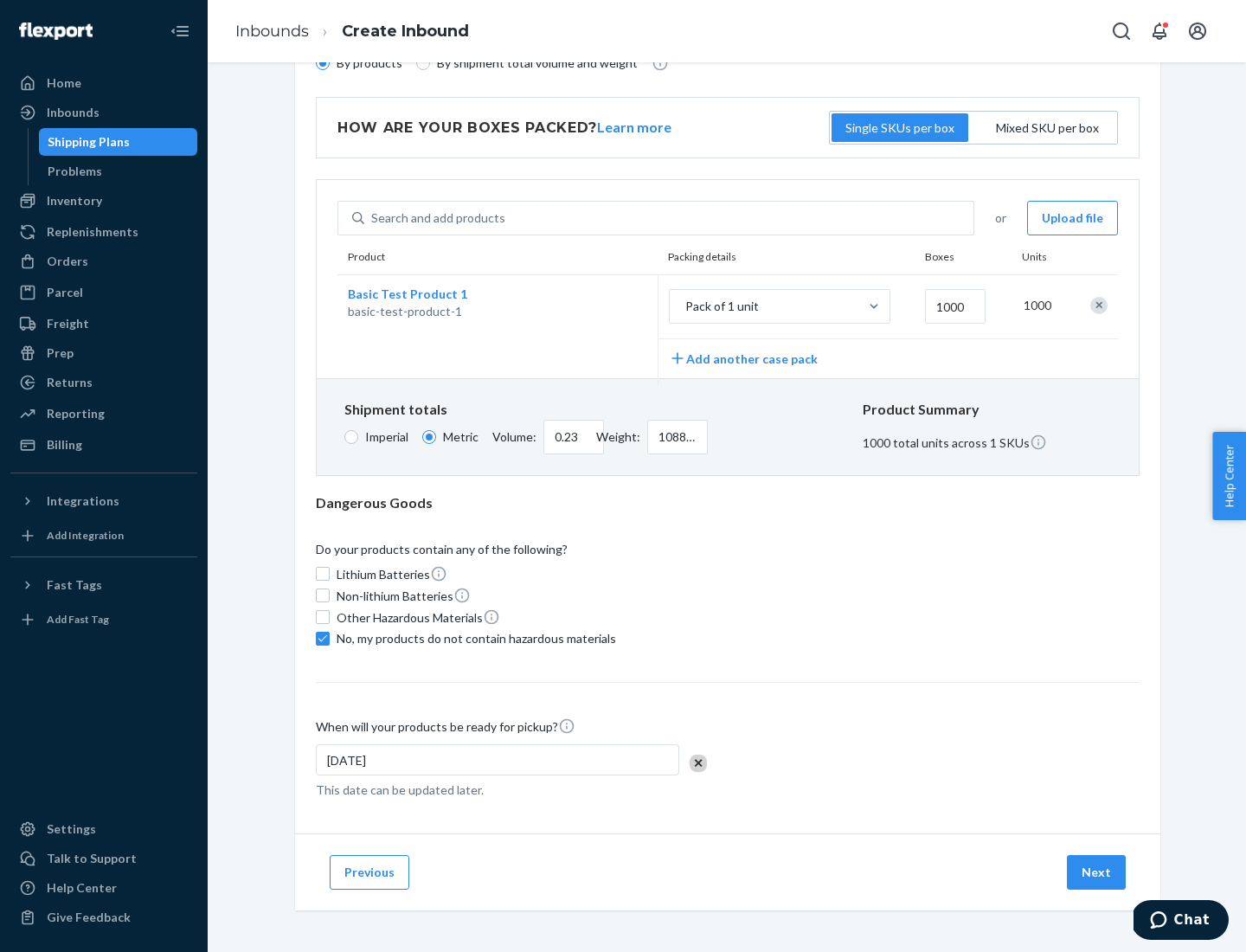
click at [1096, 871] on button "Next" at bounding box center [1095, 871] width 59 height 35
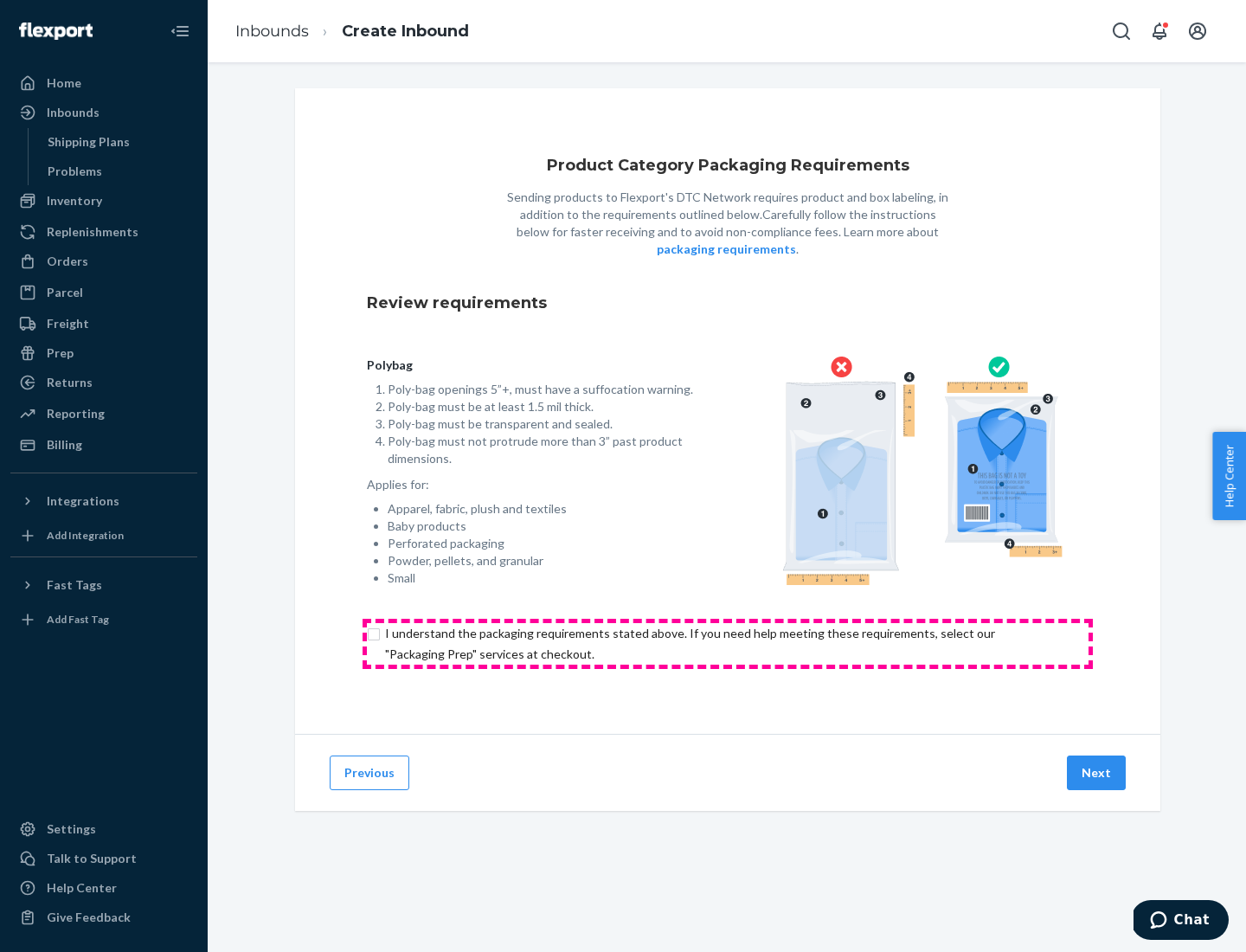
click at [728, 643] on input "checkbox" at bounding box center [728, 644] width 722 height 42
checkbox input "true"
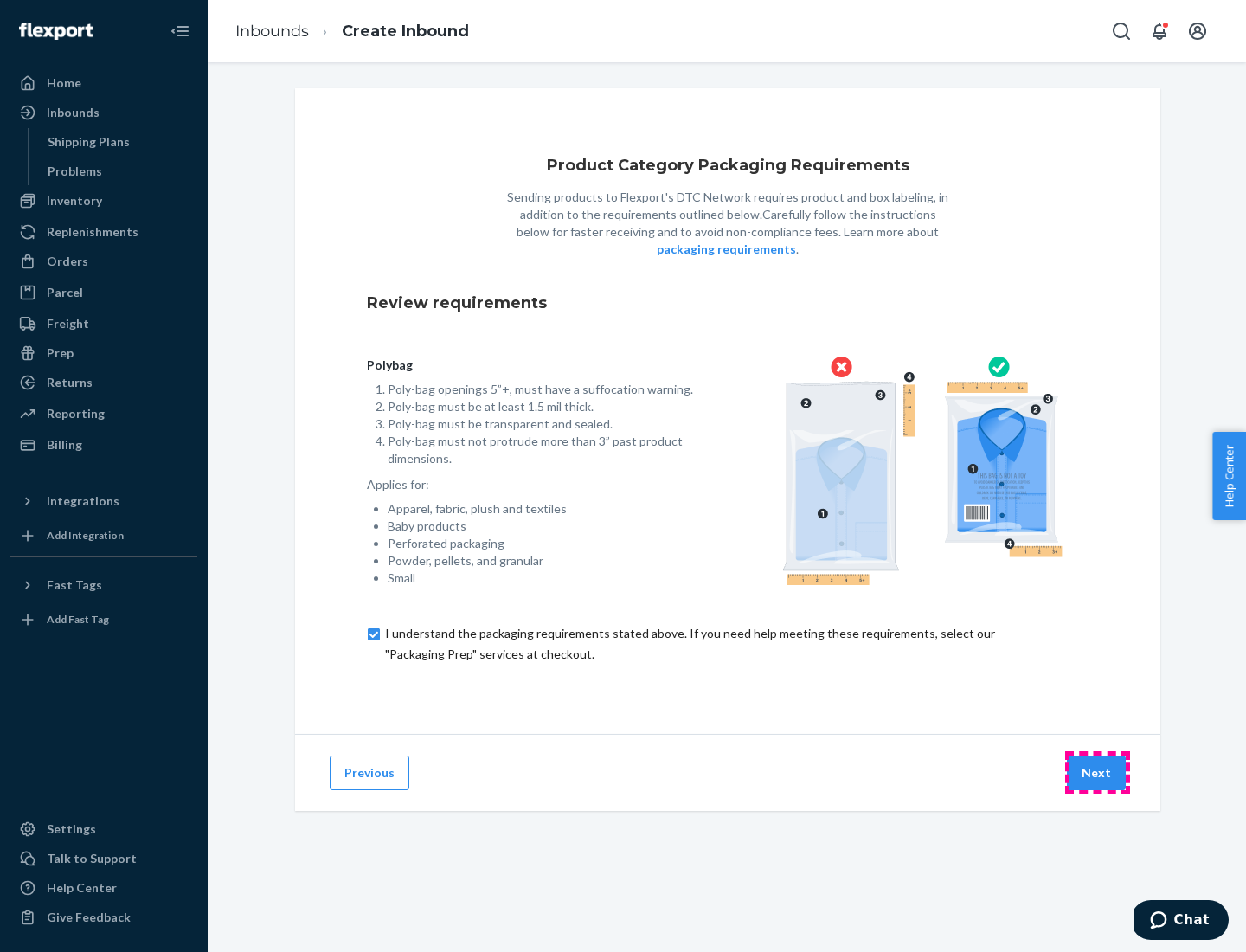
click at [1096, 772] on button "Next" at bounding box center [1095, 773] width 59 height 35
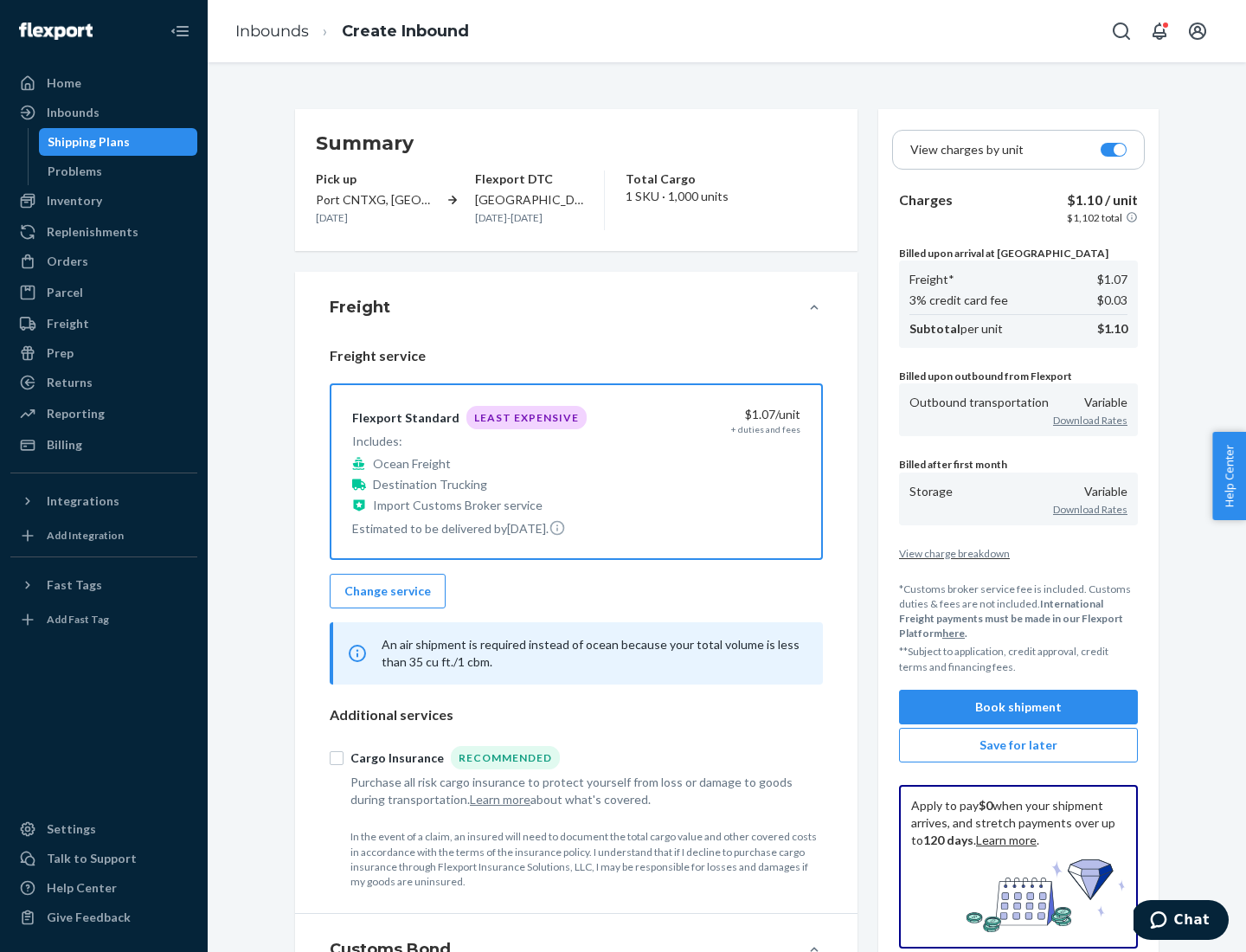
scroll to position [199, 0]
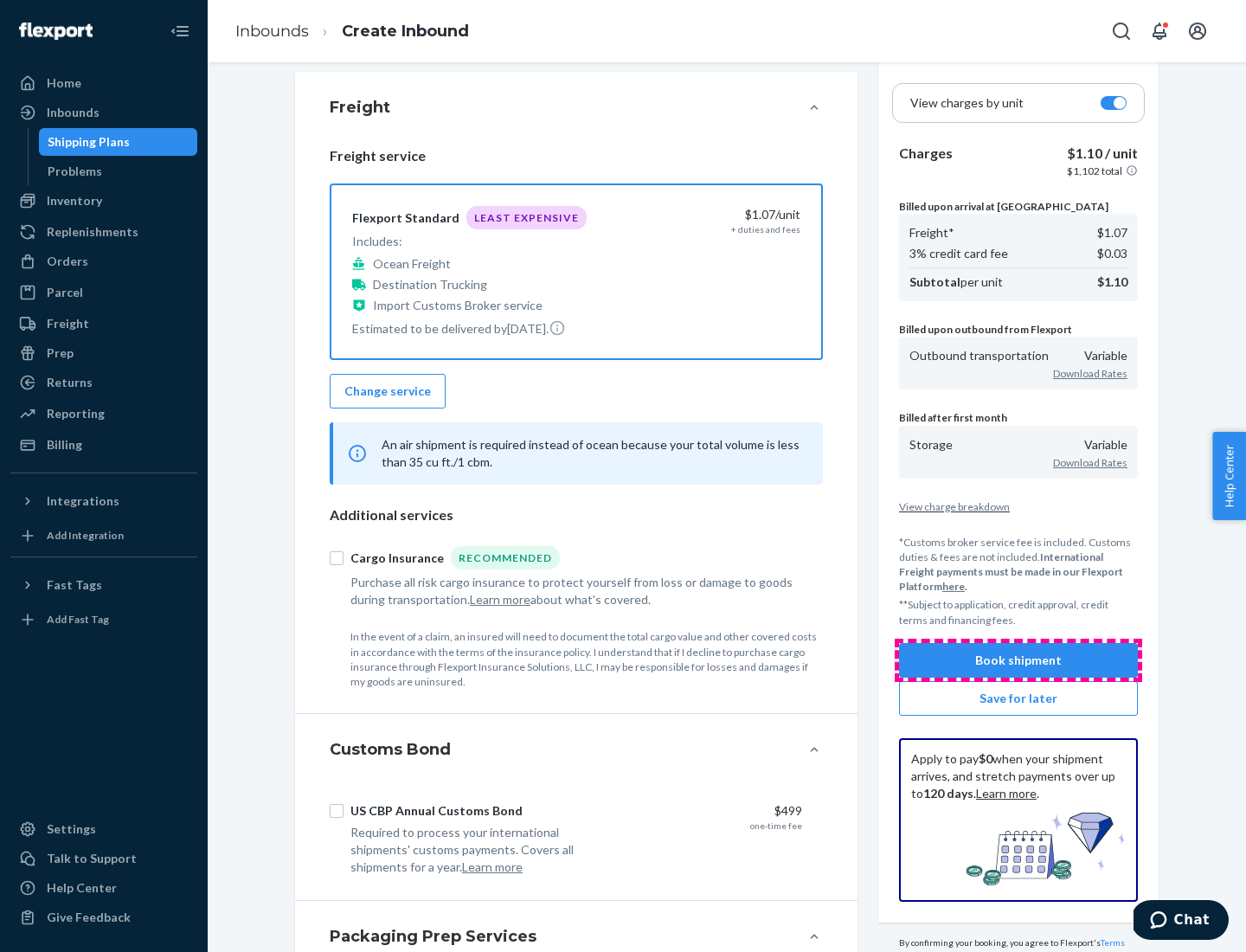
click at [1018, 659] on button "Book shipment" at bounding box center [1019, 660] width 239 height 35
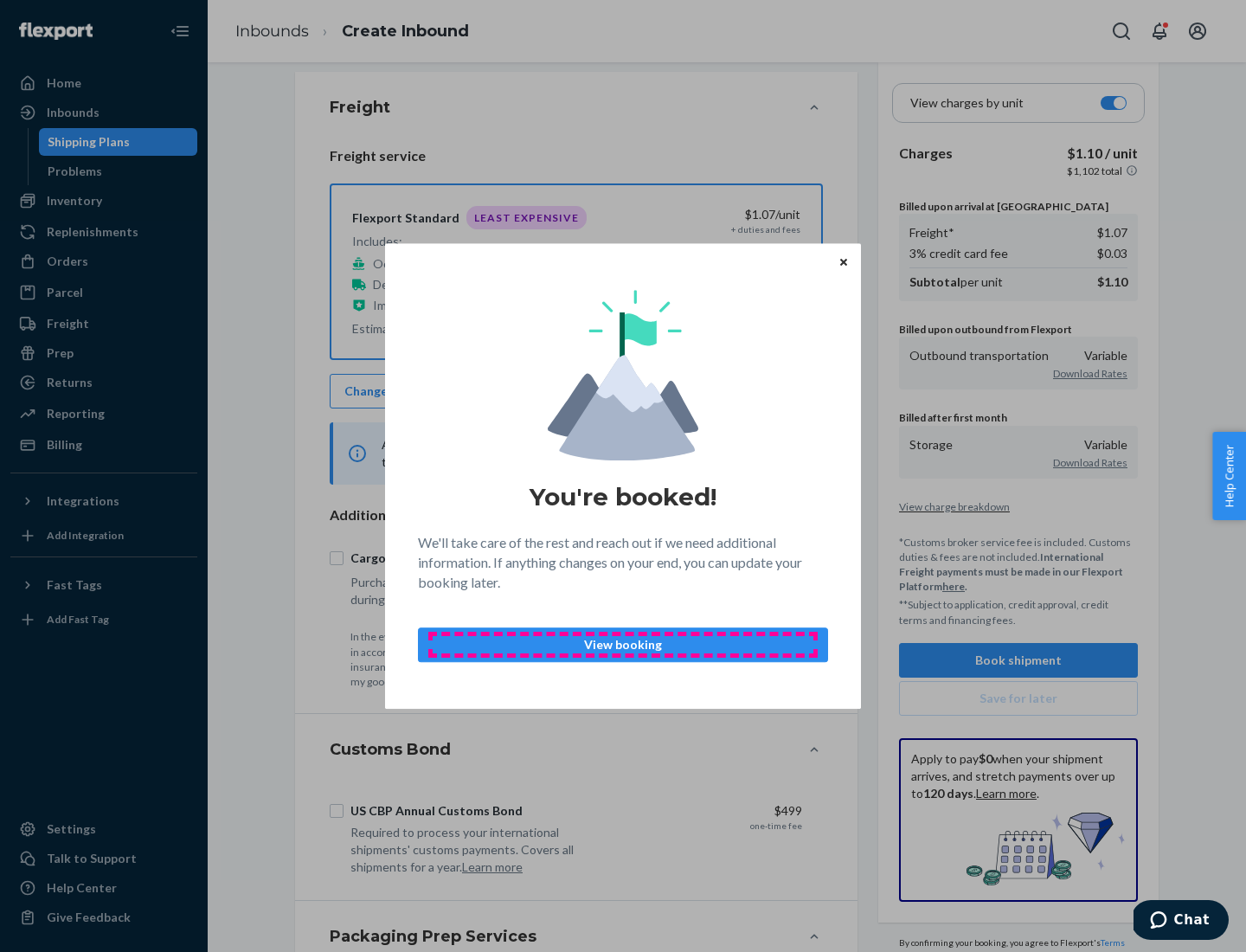
click at [623, 644] on p "View booking" at bounding box center [623, 644] width 381 height 17
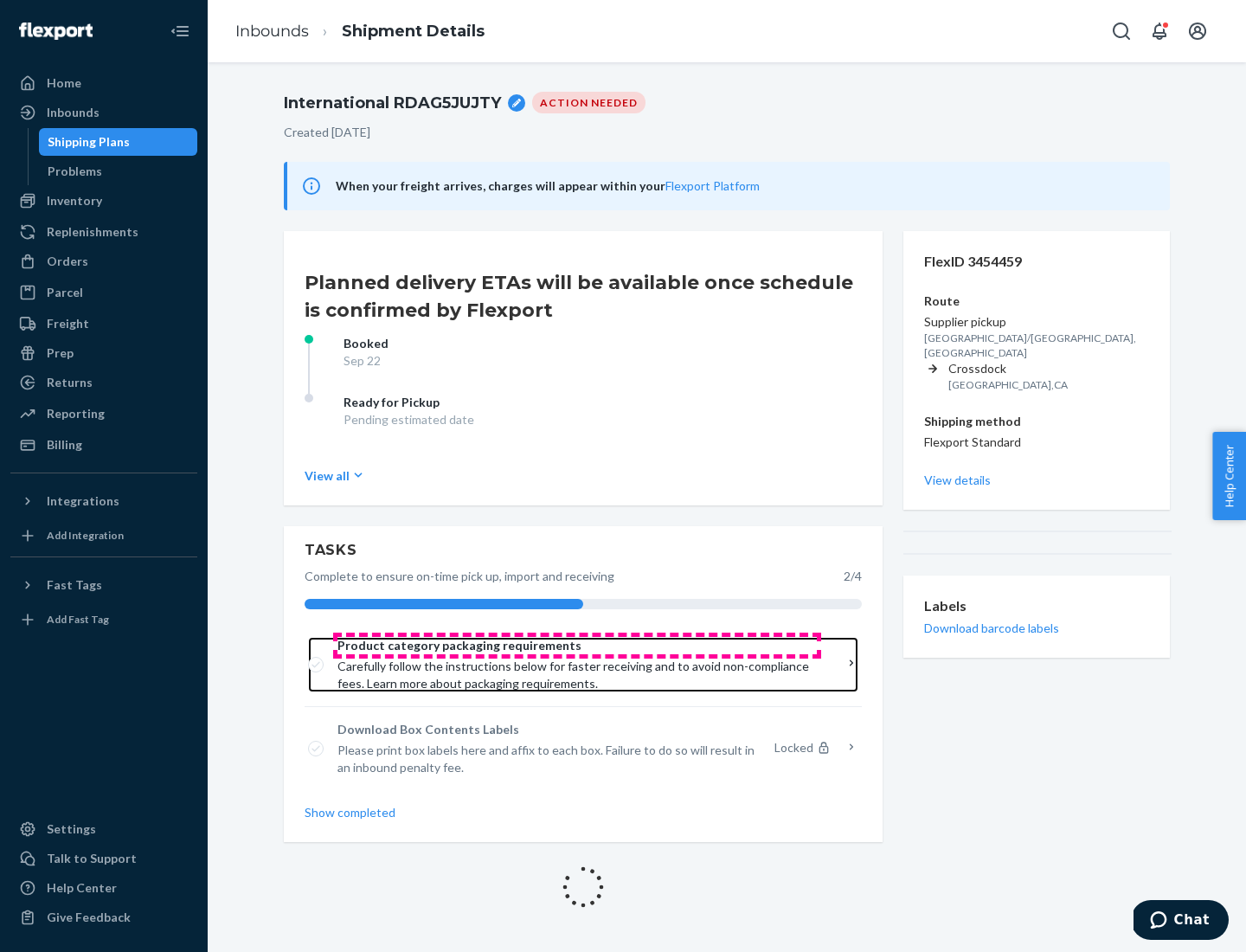
click at [577, 645] on span "Product category packaging requirements" at bounding box center [576, 645] width 479 height 17
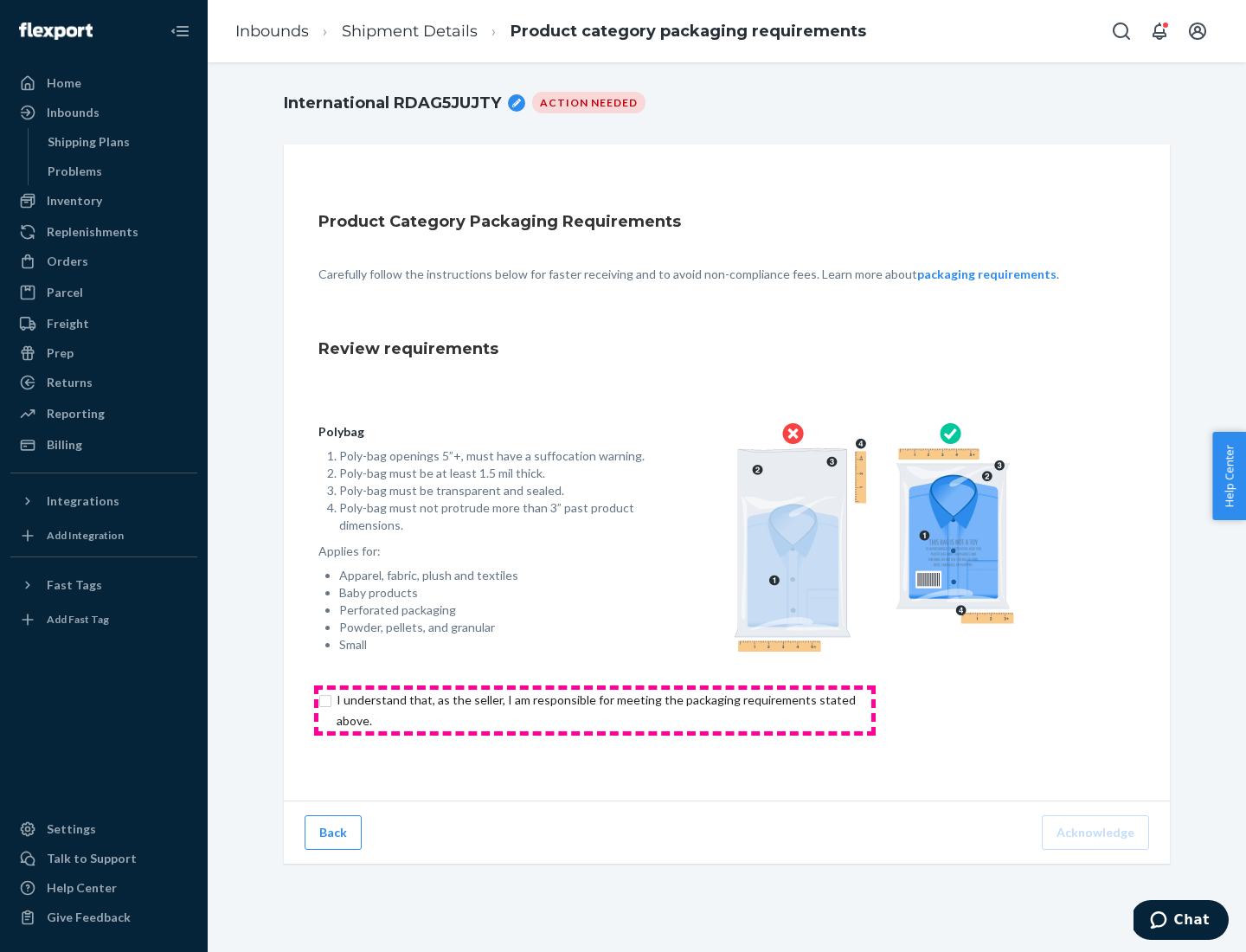
click at [594, 710] on input "checkbox" at bounding box center [605, 711] width 575 height 42
checkbox input "true"
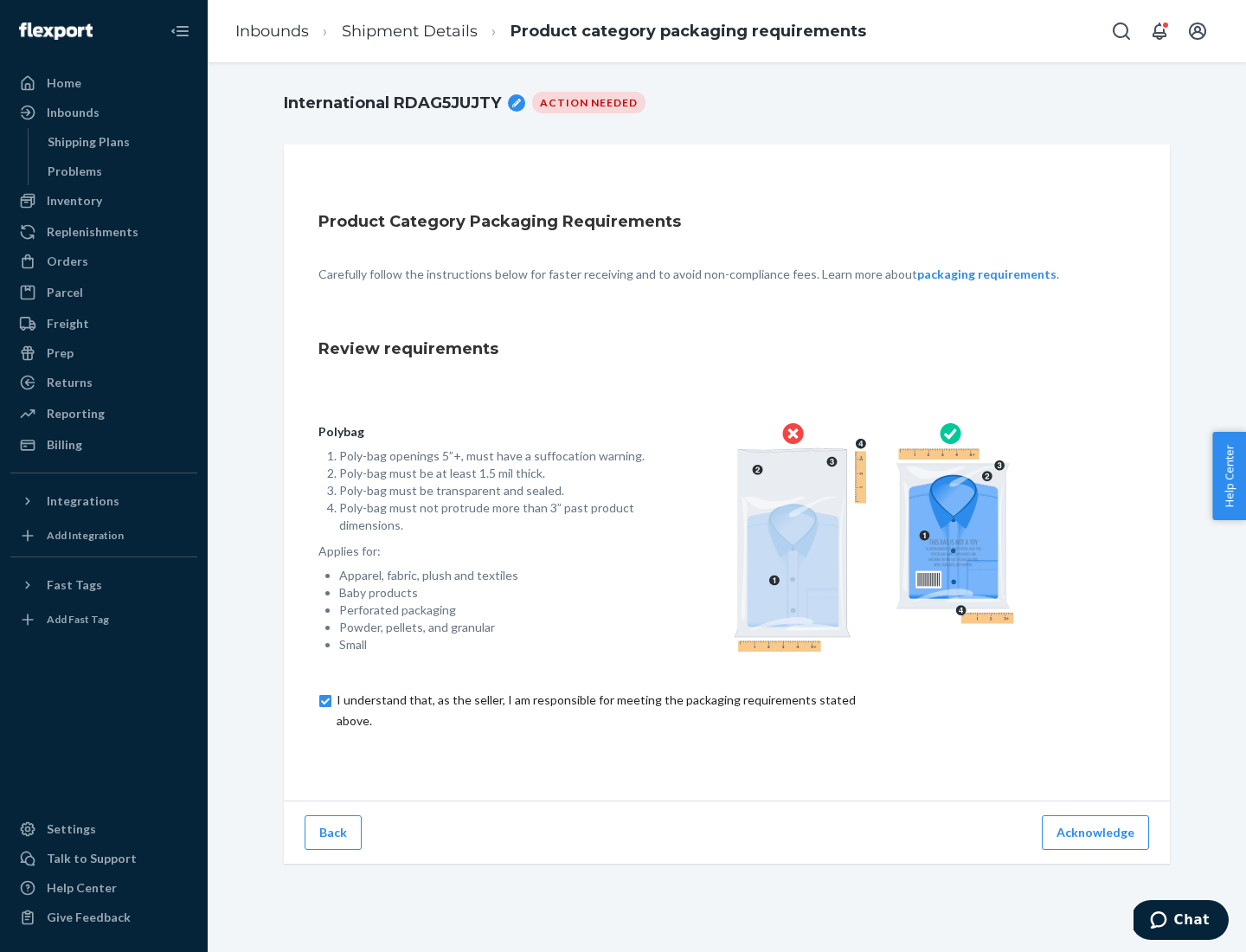
click at [1096, 831] on button "Acknowledge" at bounding box center [1095, 831] width 108 height 35
